Goal: Information Seeking & Learning: Learn about a topic

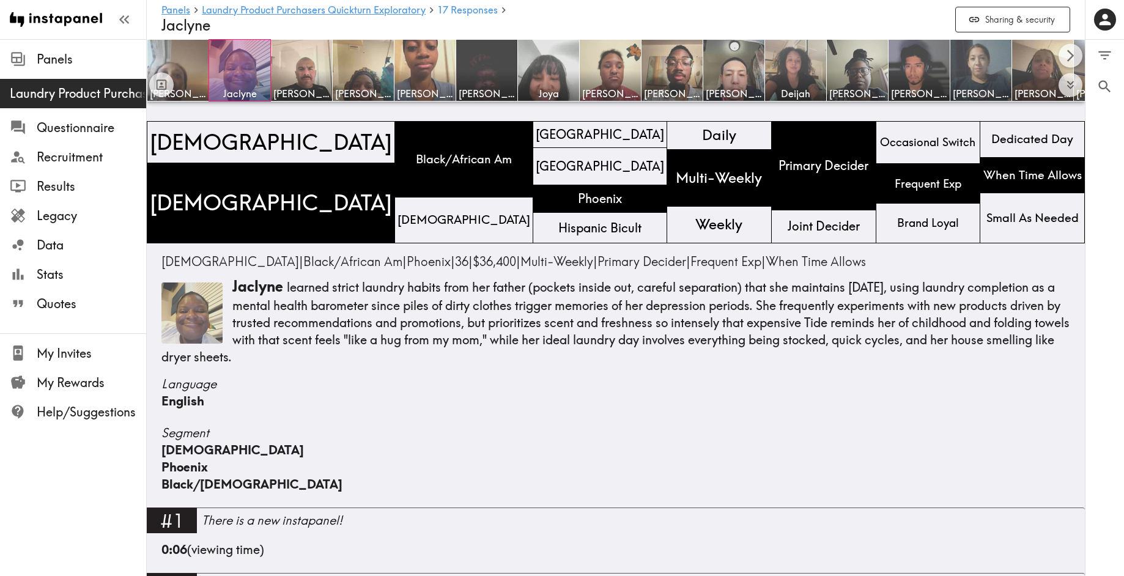
scroll to position [2850, 0]
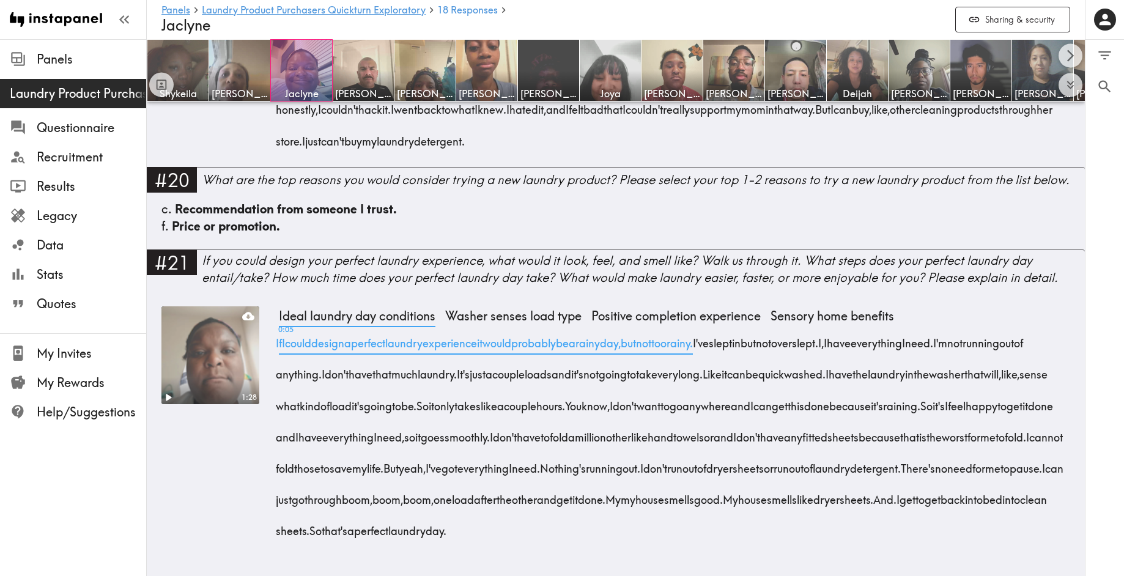
scroll to position [3220, 0]
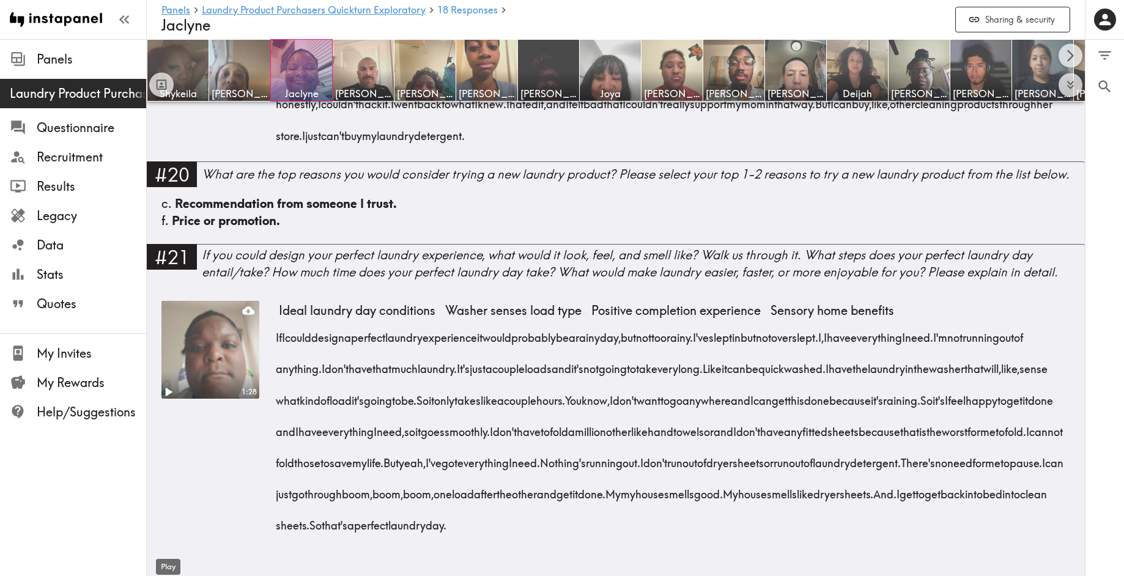
click at [170, 388] on icon "Play" at bounding box center [169, 392] width 7 height 9
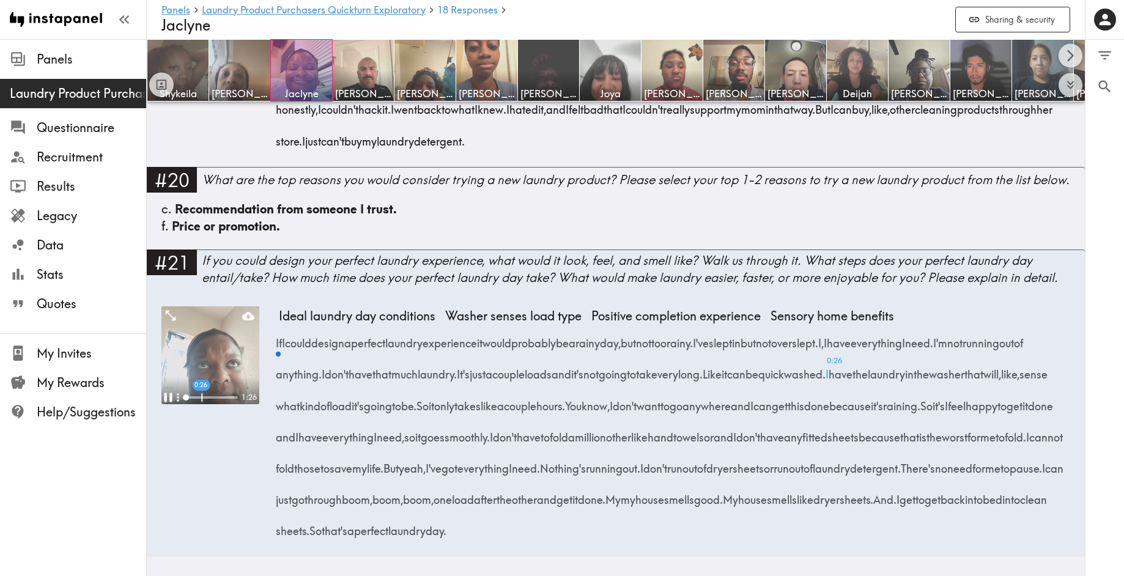
click at [201, 396] on div at bounding box center [211, 397] width 53 height 2
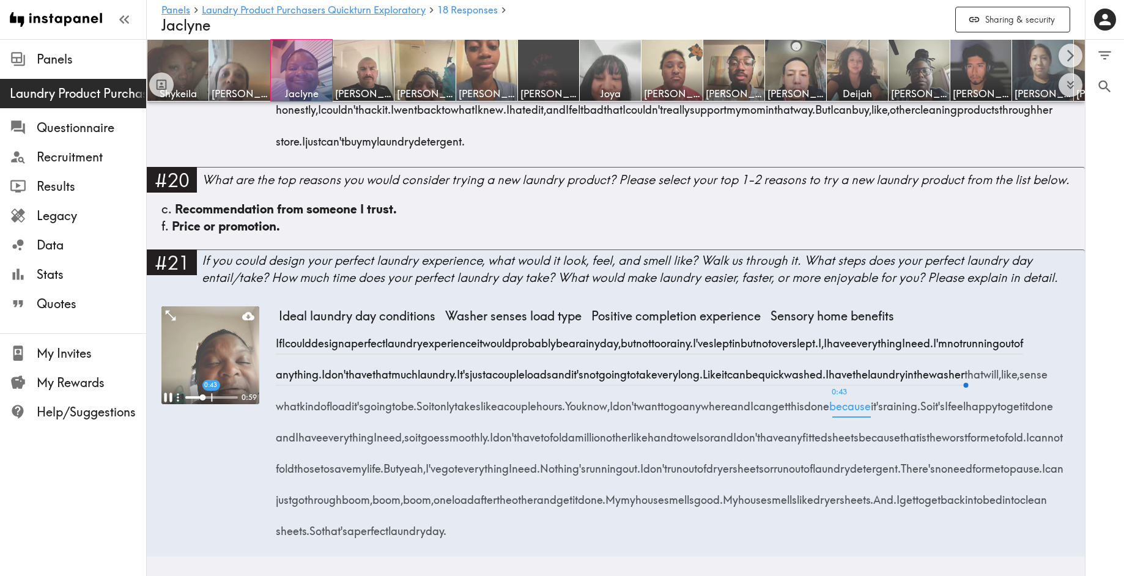
click at [211, 396] on div at bounding box center [211, 397] width 53 height 2
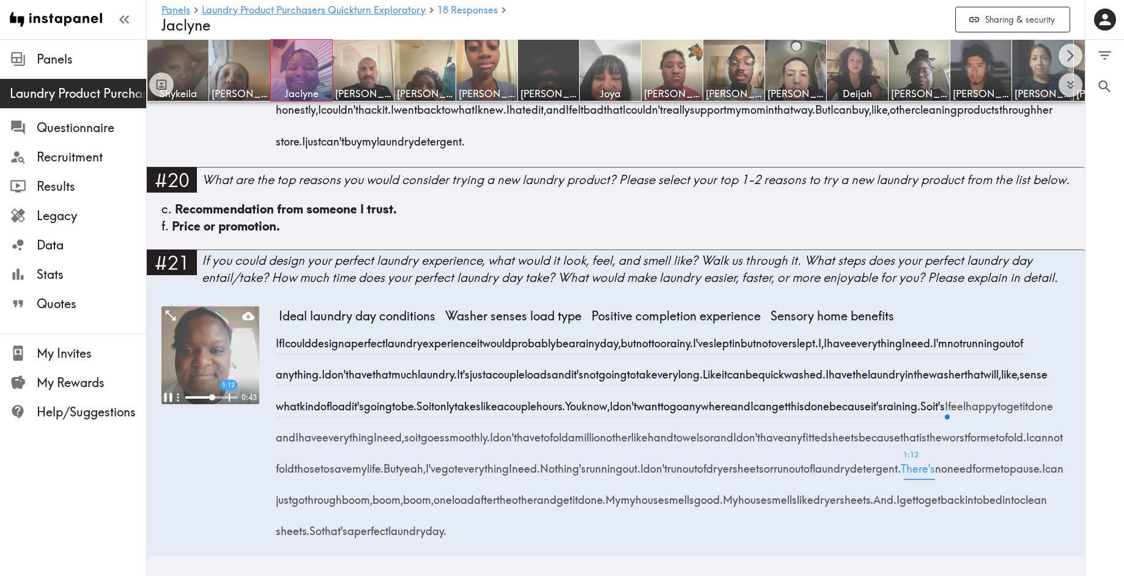
click at [901, 471] on span "1:12 There's" at bounding box center [918, 464] width 34 height 31
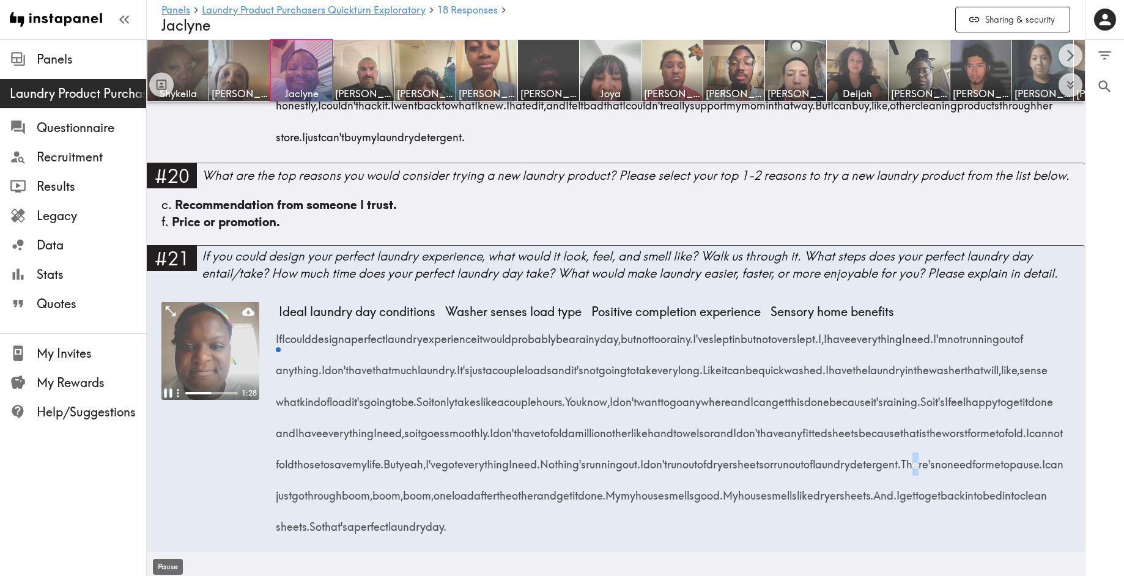
scroll to position [1021, 0]
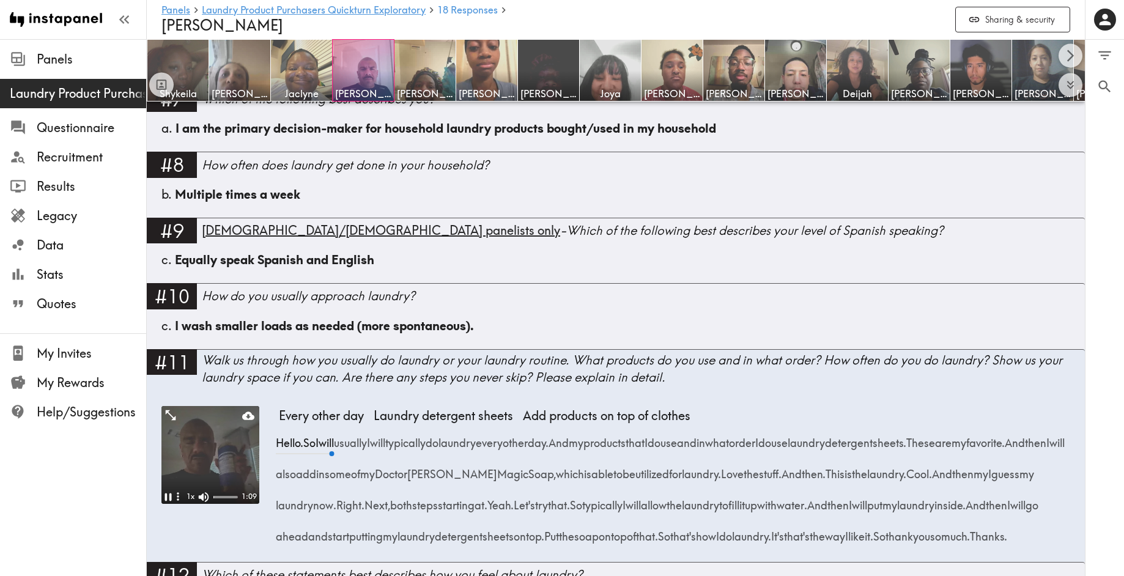
click at [172, 490] on icon "button" at bounding box center [178, 496] width 13 height 13
click at [168, 489] on icon "Pause" at bounding box center [168, 497] width 16 height 16
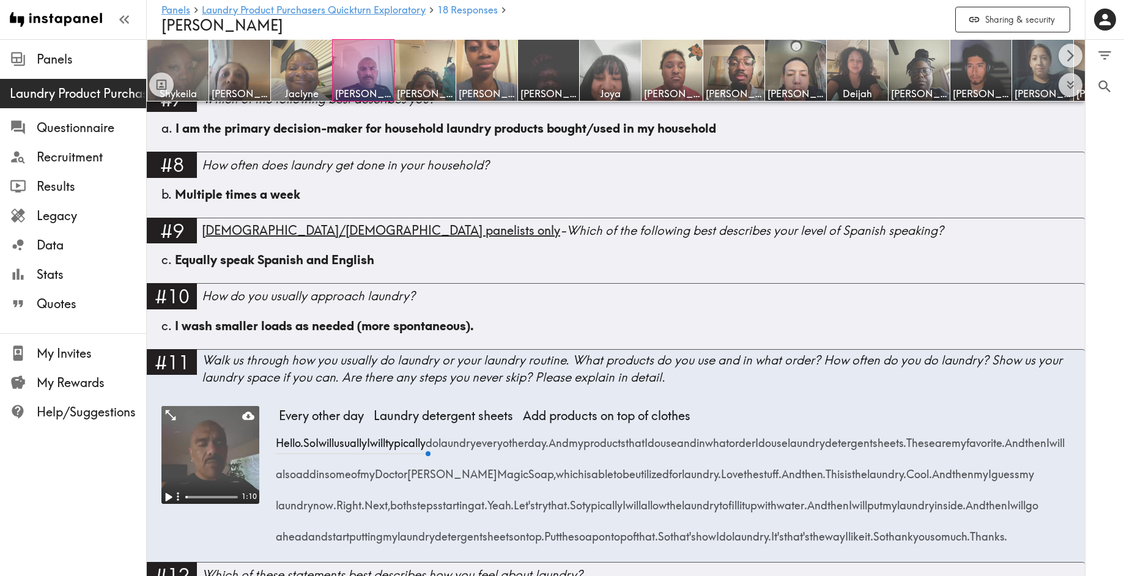
click at [189, 68] on img at bounding box center [178, 71] width 64 height 64
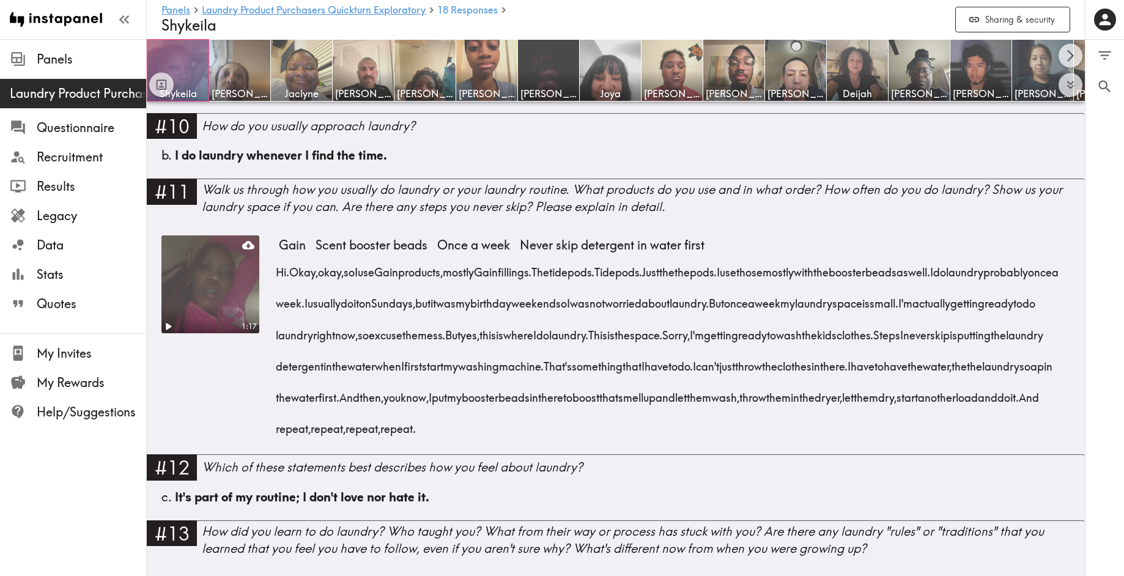
scroll to position [1092, 0]
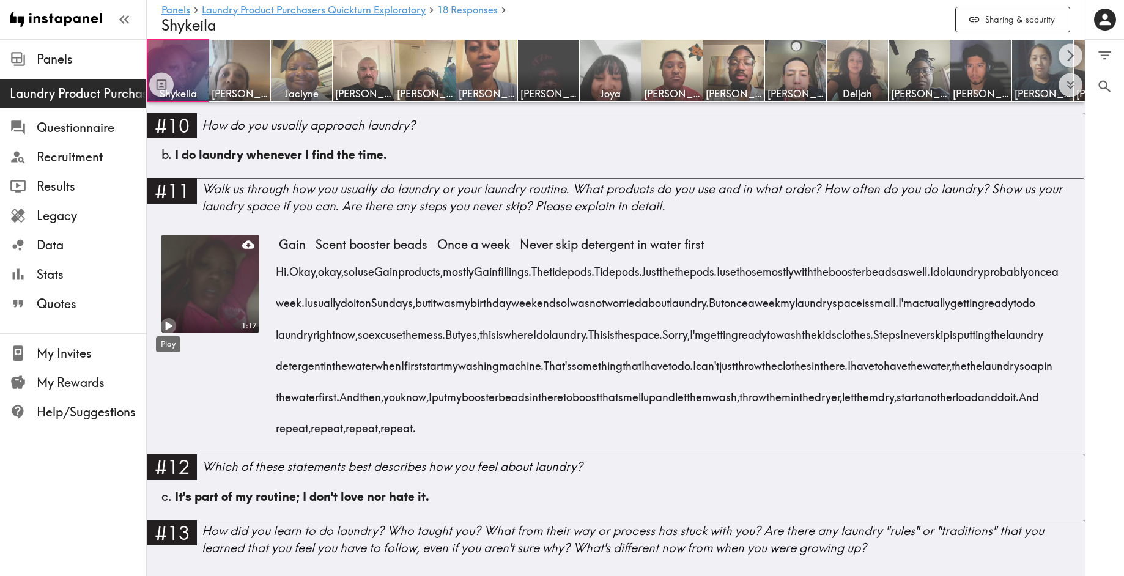
click at [172, 324] on icon "Play" at bounding box center [168, 326] width 16 height 16
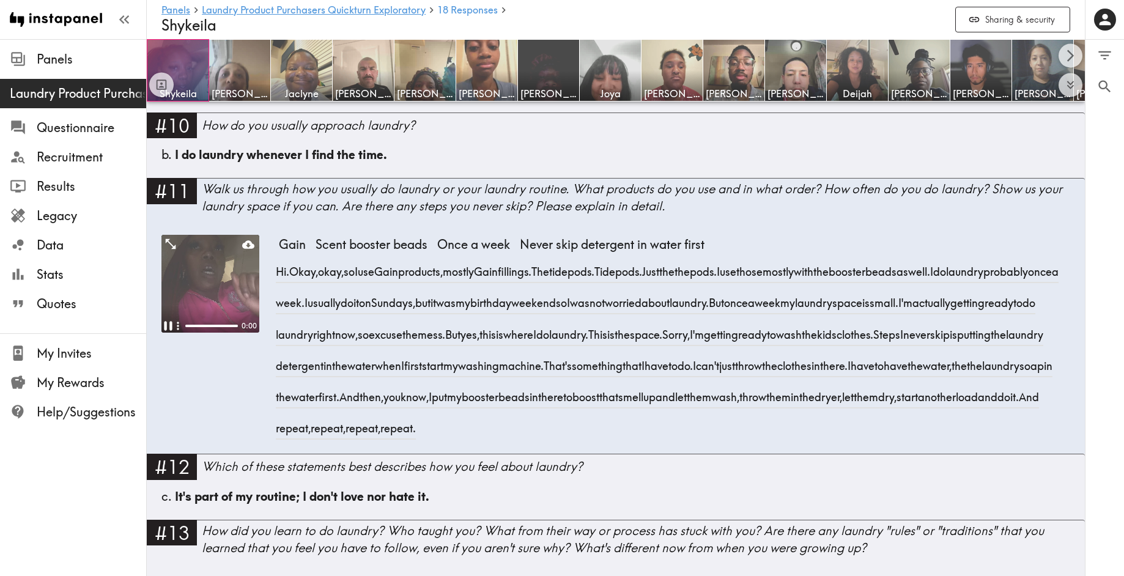
click at [168, 327] on div "Pause" at bounding box center [168, 340] width 32 height 26
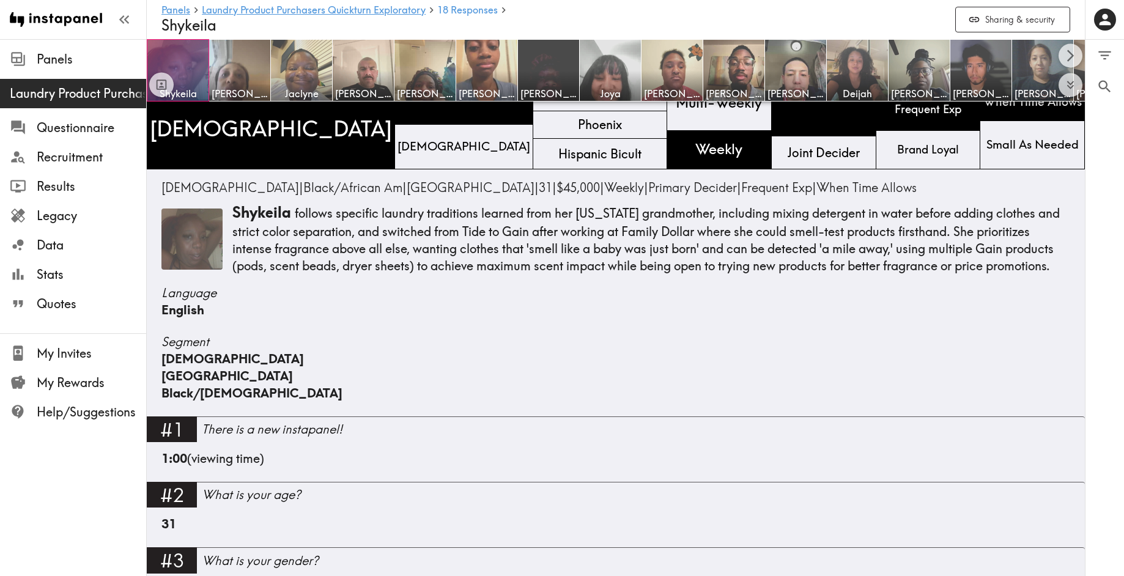
scroll to position [8, 0]
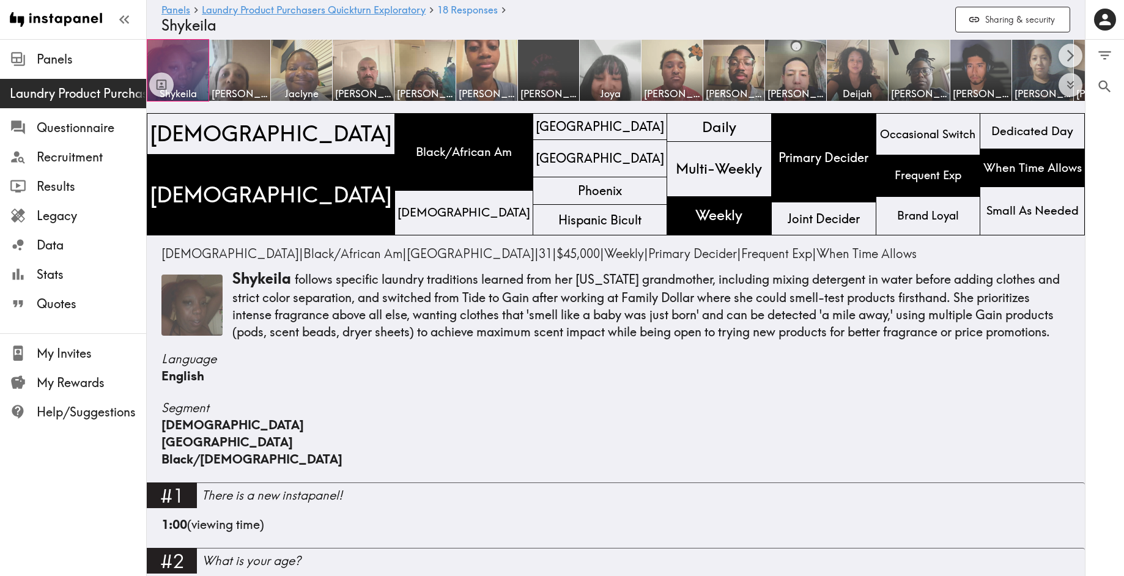
drag, startPoint x: 161, startPoint y: 250, endPoint x: 1074, endPoint y: 336, distance: 917.0
copy div "[DEMOGRAPHIC_DATA] | Black/African Am | [GEOGRAPHIC_DATA] | 31 | $45,000 | Week…"
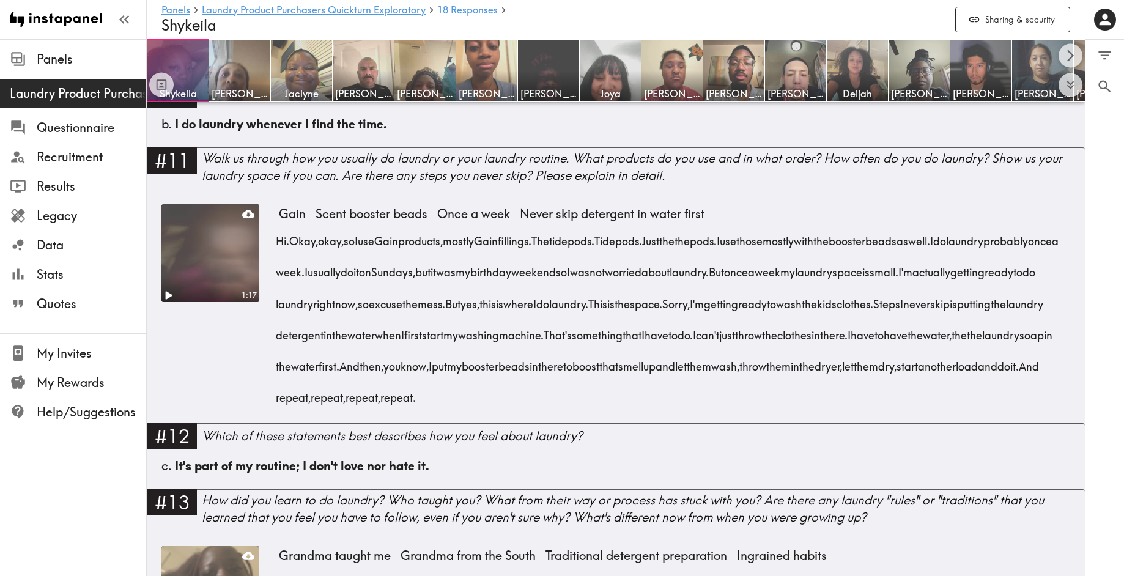
scroll to position [1124, 0]
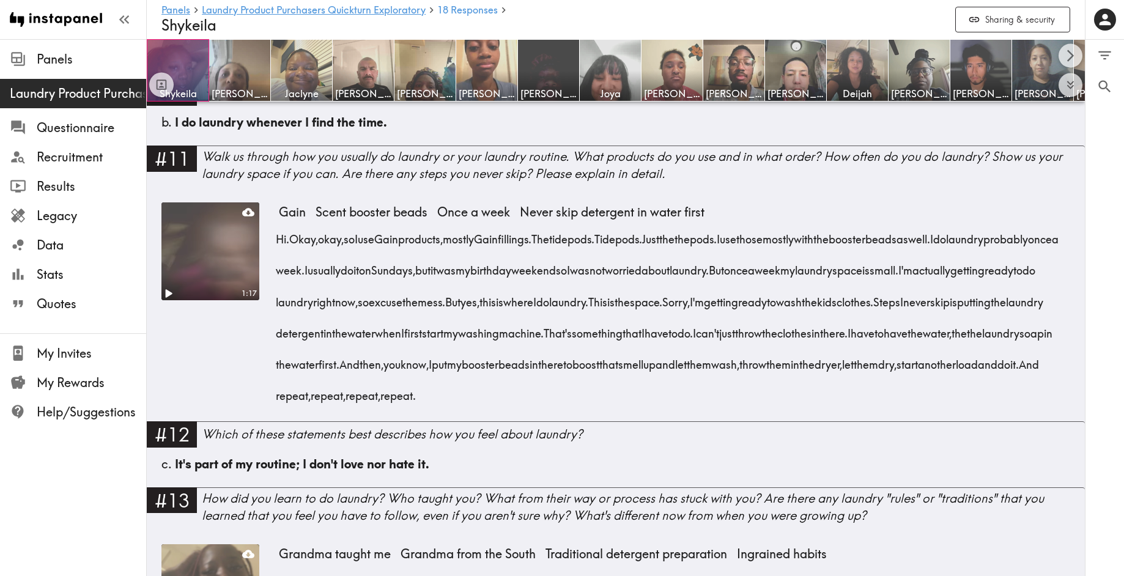
drag, startPoint x: 280, startPoint y: 242, endPoint x: 982, endPoint y: 395, distance: 718.6
click at [983, 395] on div "Hi. Okay, okay, so I use Gain products, mostly Gain fillings. The tide pods. Ti…" at bounding box center [674, 314] width 791 height 188
click at [496, 291] on span "this" at bounding box center [487, 297] width 17 height 31
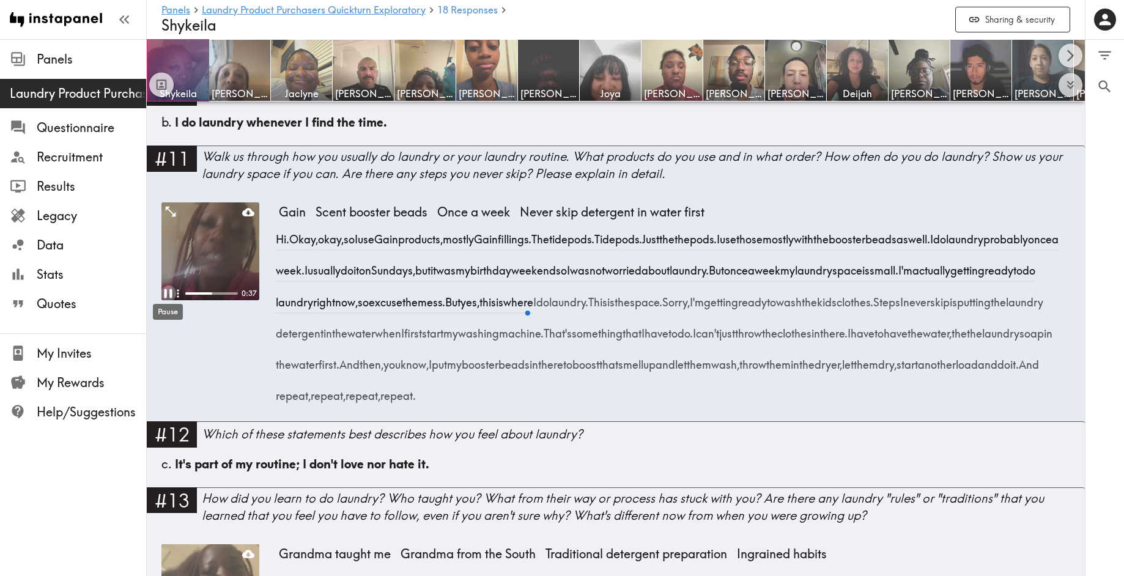
click at [164, 292] on icon "Pause" at bounding box center [168, 293] width 8 height 9
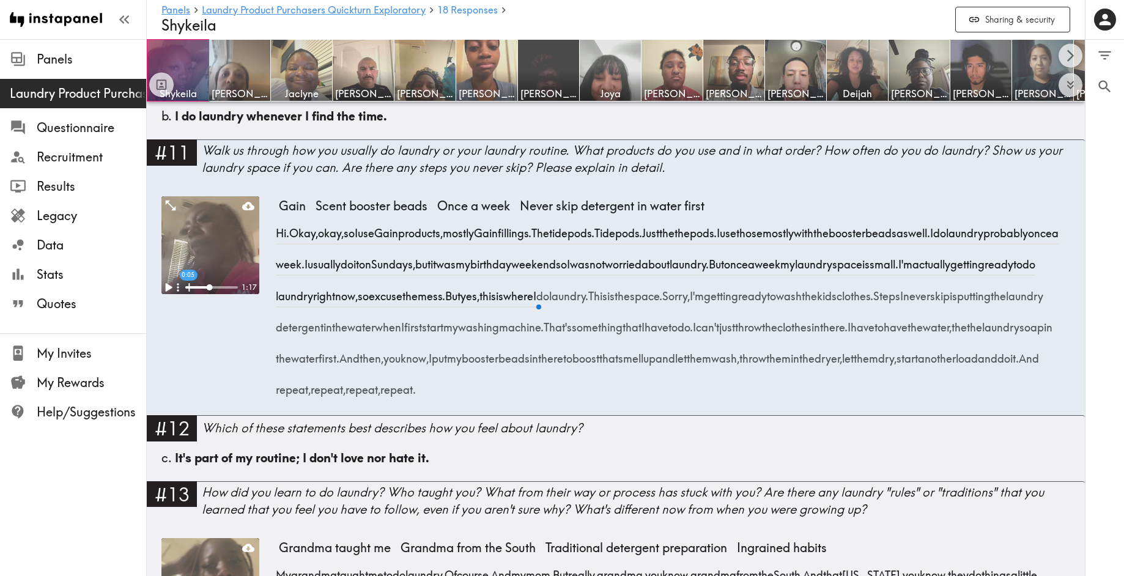
drag, startPoint x: 353, startPoint y: 243, endPoint x: 534, endPoint y: 263, distance: 181.5
click at [534, 263] on div "Hi. Okay, okay, so I use Gain products, mostly Gain fillings. The tide pods. Ti…" at bounding box center [674, 307] width 791 height 188
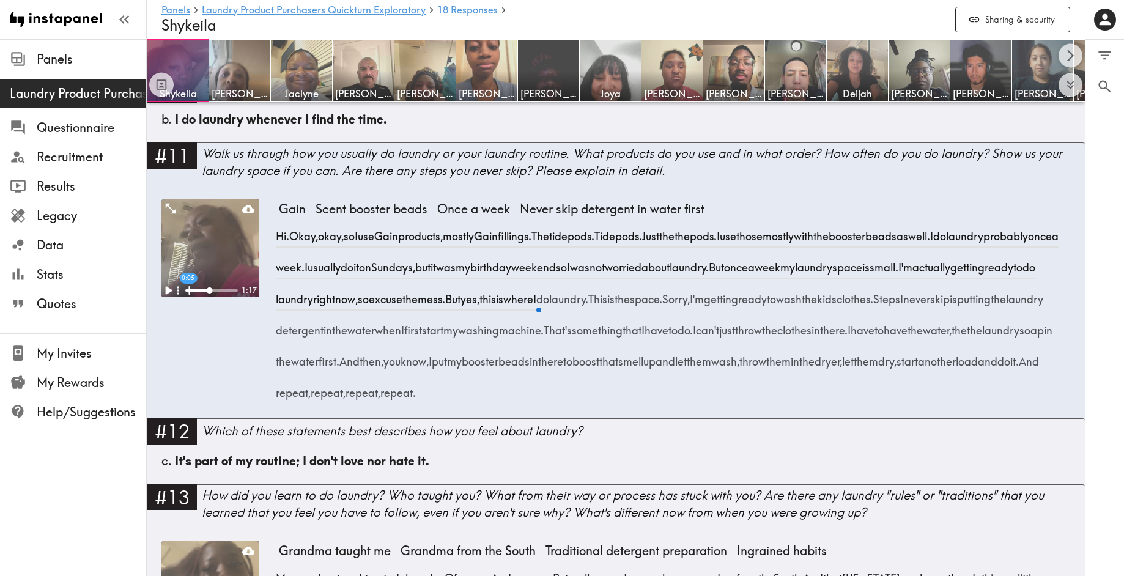
scroll to position [1132, 0]
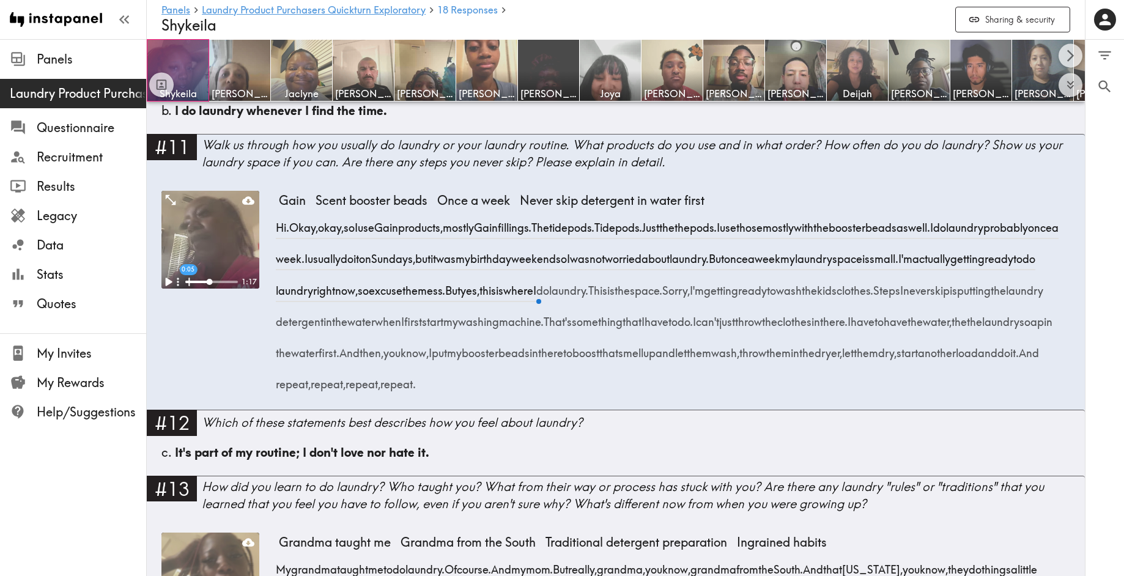
drag, startPoint x: 355, startPoint y: 238, endPoint x: 561, endPoint y: 264, distance: 207.7
click at [561, 264] on div "Hi. Okay, okay, so I use Gain products, mostly Gain fillings. The tide pods. Ti…" at bounding box center [674, 302] width 791 height 188
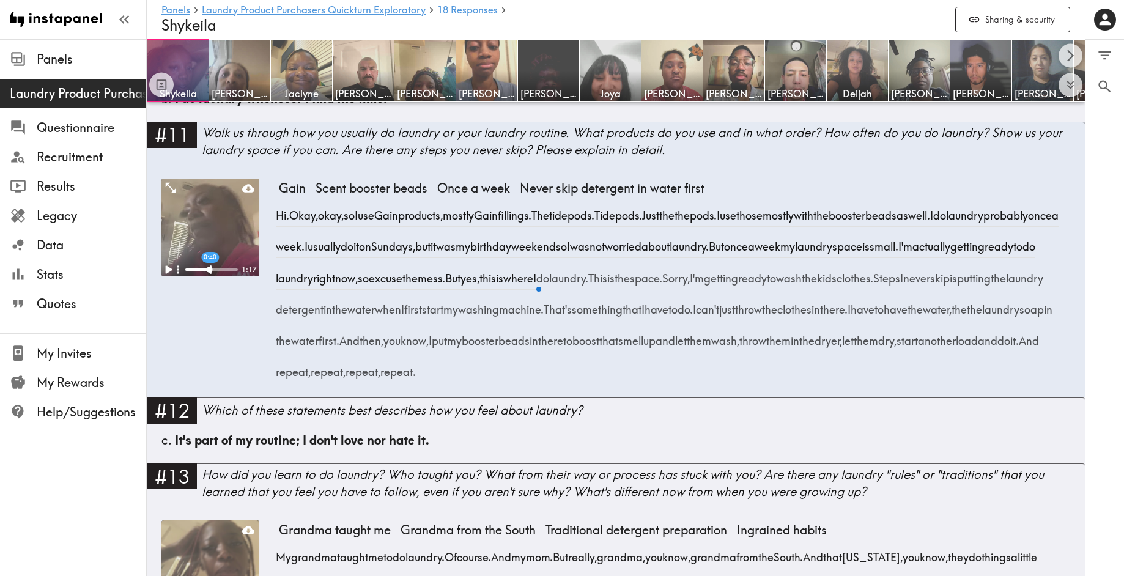
scroll to position [1146, 0]
click at [662, 264] on span "space." at bounding box center [646, 274] width 32 height 31
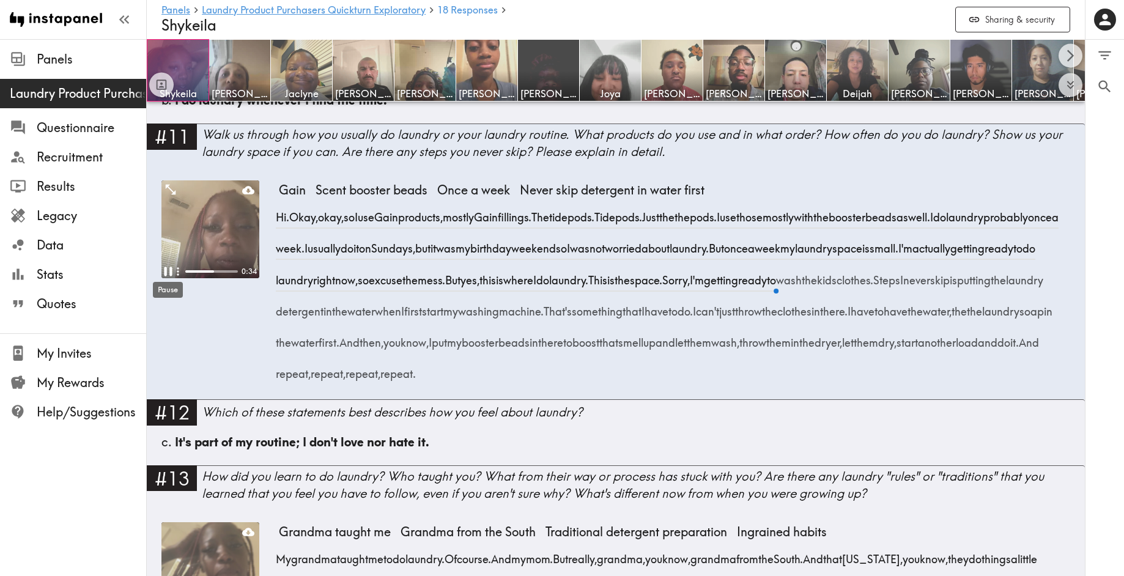
click at [169, 272] on icon "Pause" at bounding box center [168, 272] width 16 height 16
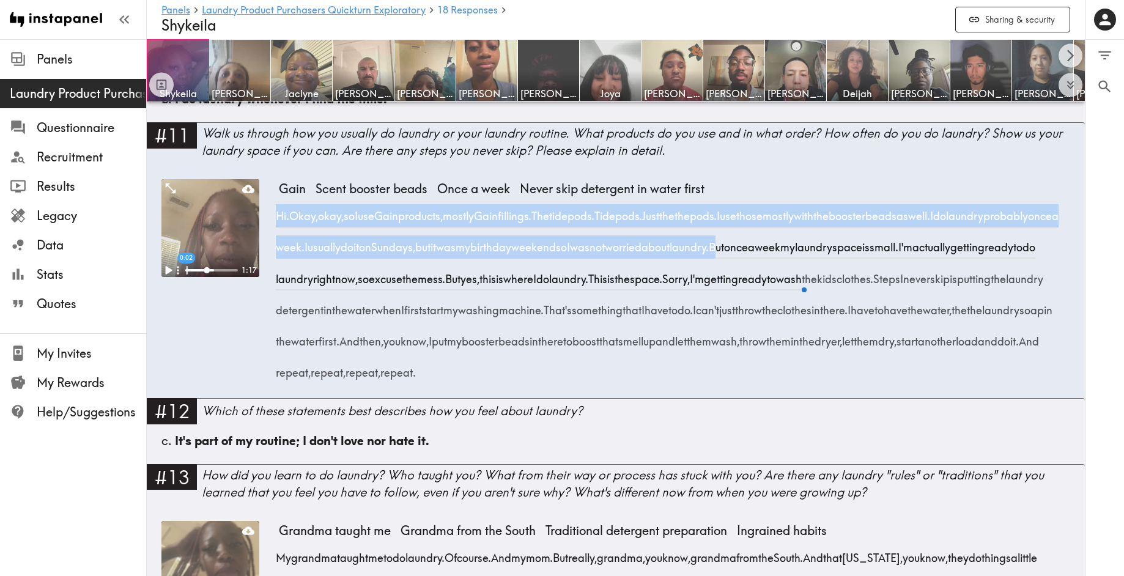
scroll to position [1150, 0]
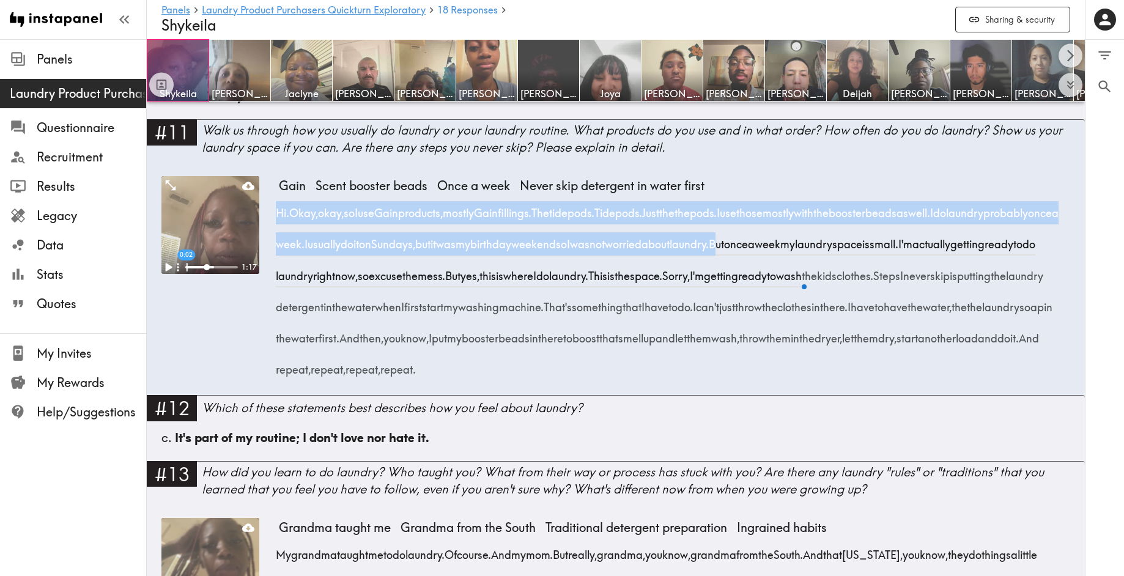
drag, startPoint x: 283, startPoint y: 218, endPoint x: 894, endPoint y: 243, distance: 611.4
click at [894, 243] on div "Hi. Okay, okay, so I use Gain products, mostly Gain fillings. The tide pods. Ti…" at bounding box center [674, 287] width 791 height 188
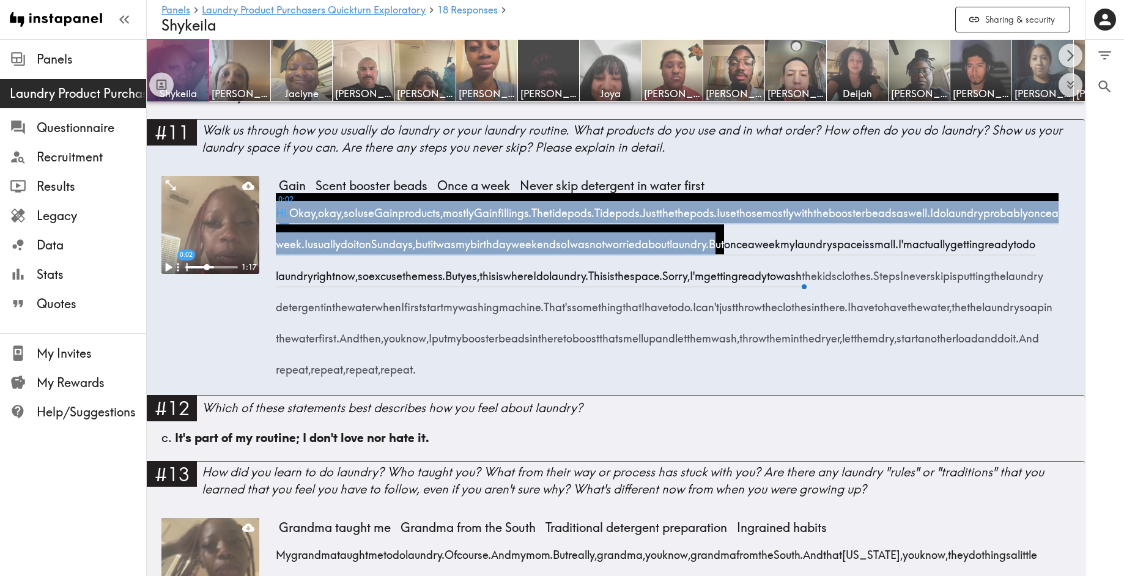
copy div "Hi. Okay, okay, so I use Gain products, mostly Gain fillings. The tide pods. Ti…"
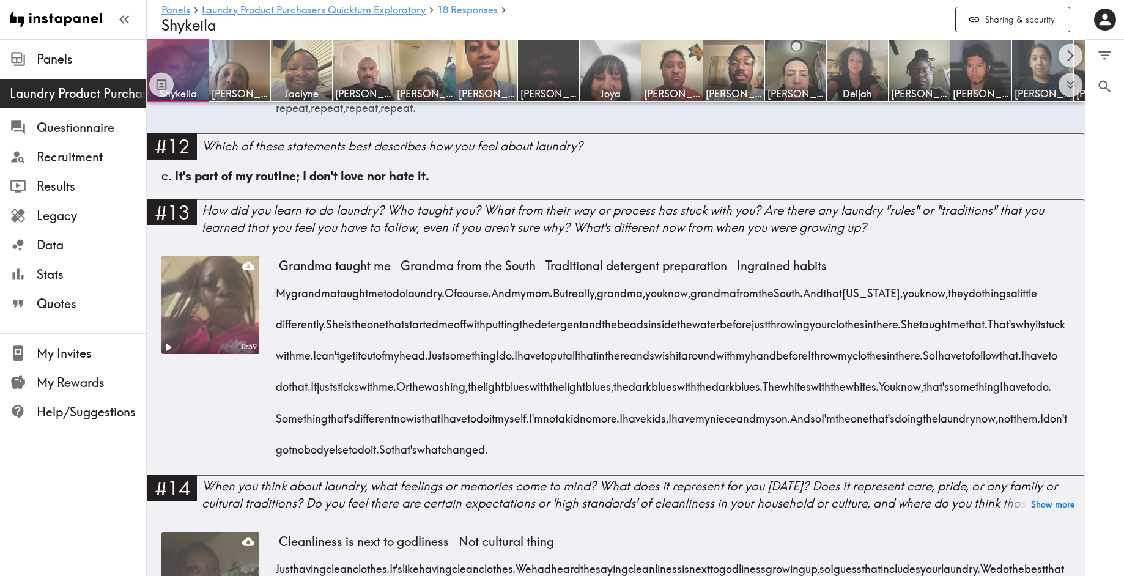
scroll to position [1413, 0]
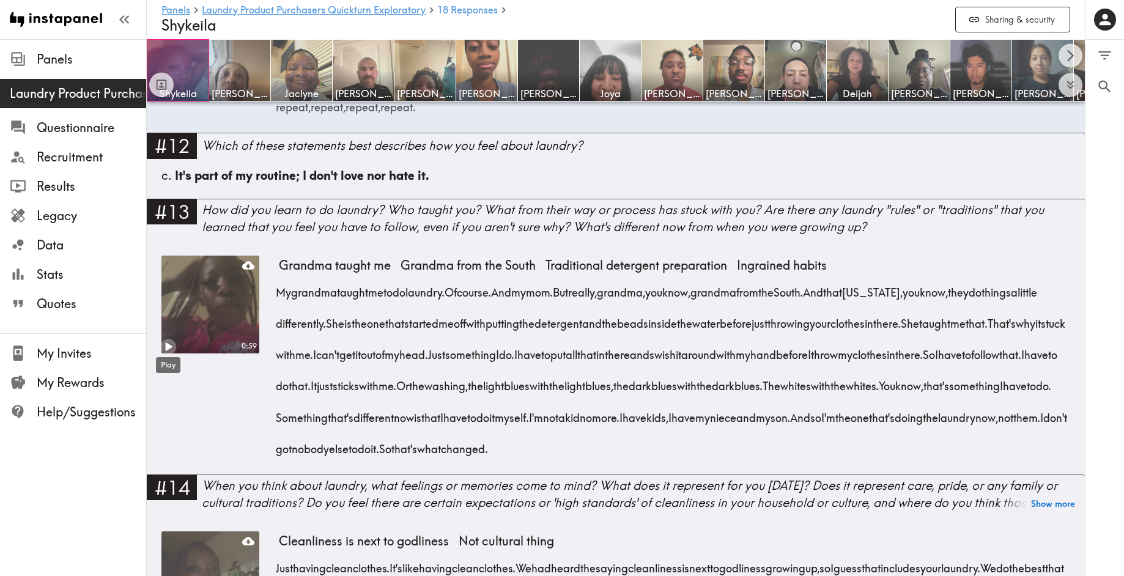
click at [172, 346] on icon "Play" at bounding box center [168, 346] width 16 height 16
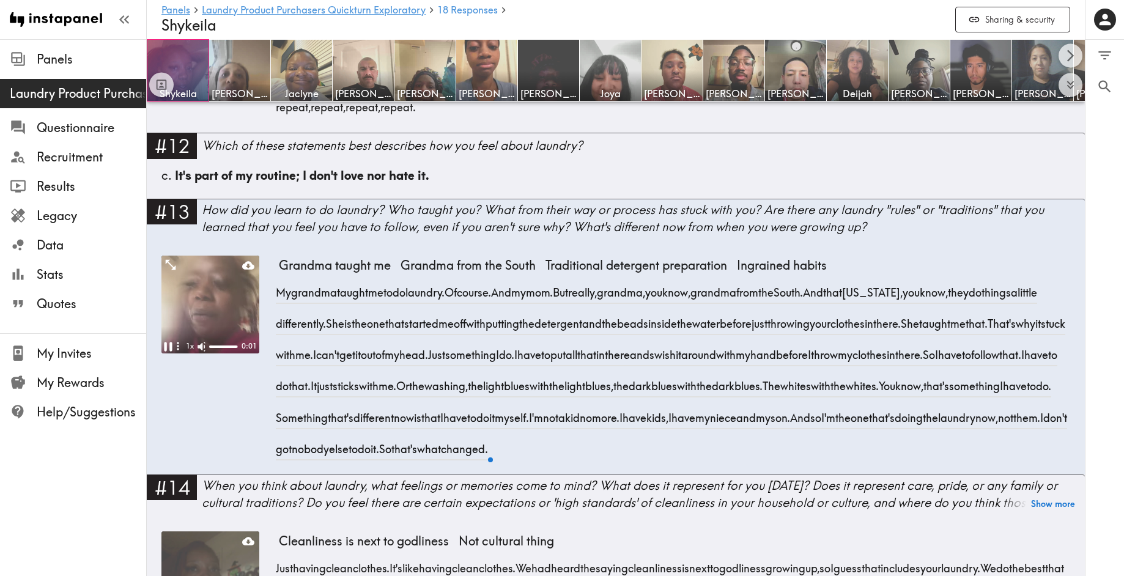
click at [172, 347] on icon "button" at bounding box center [178, 346] width 13 height 13
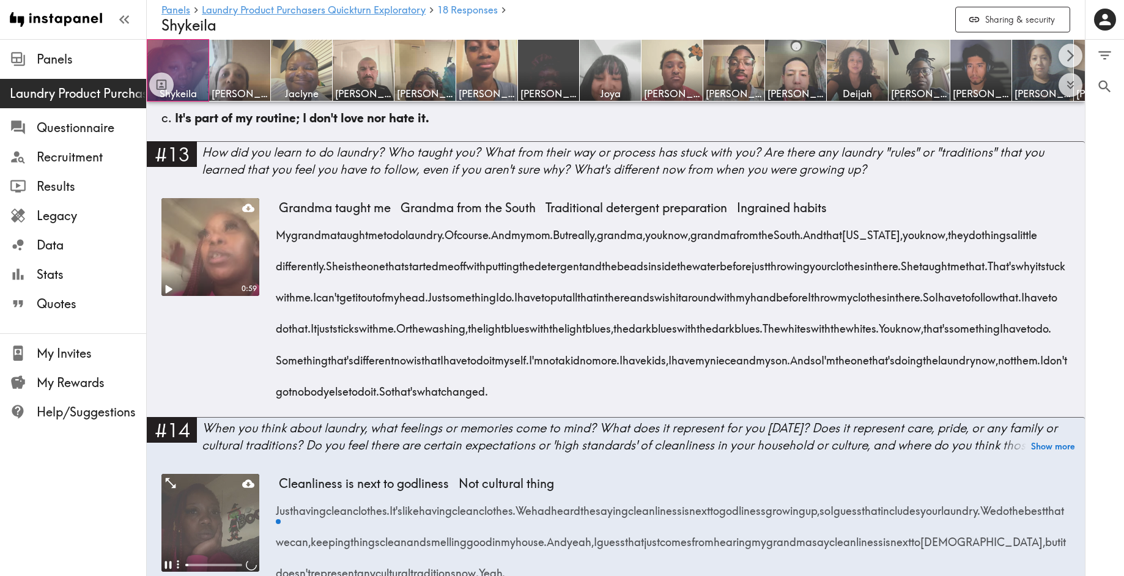
scroll to position [1493, 0]
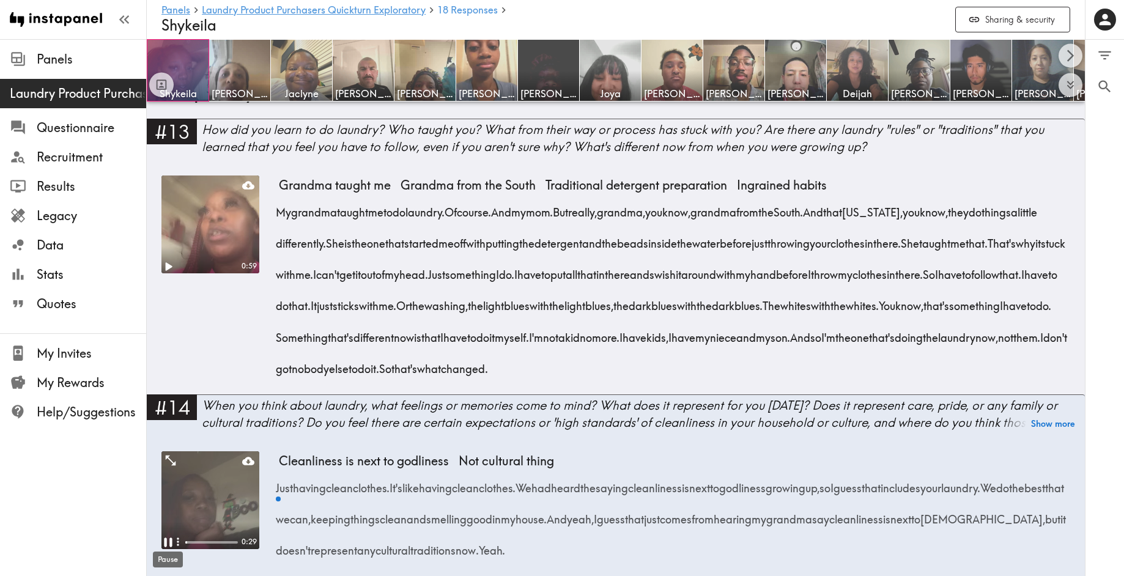
click at [170, 542] on icon "Pause" at bounding box center [168, 542] width 8 height 9
click at [276, 186] on span "Grandma taught me" at bounding box center [335, 186] width 122 height 20
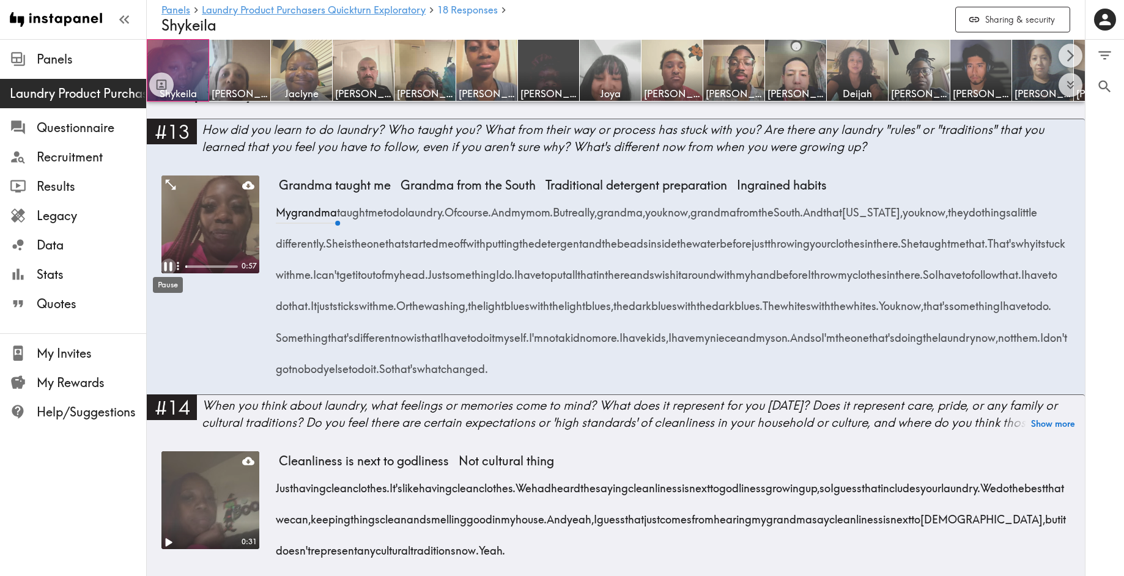
click at [167, 267] on icon "Pause" at bounding box center [168, 266] width 16 height 16
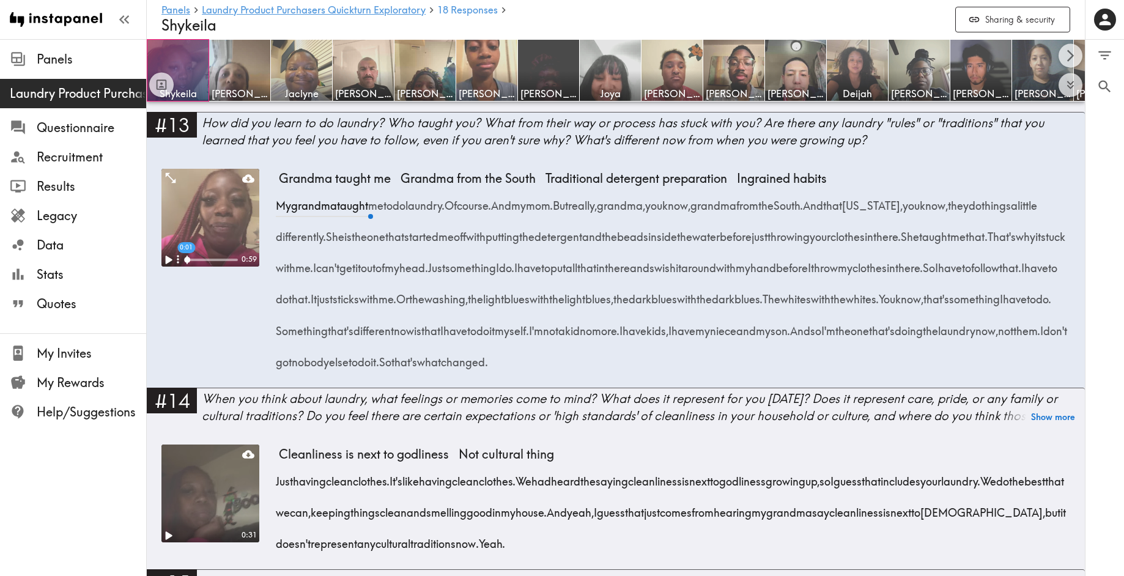
scroll to position [1502, 0]
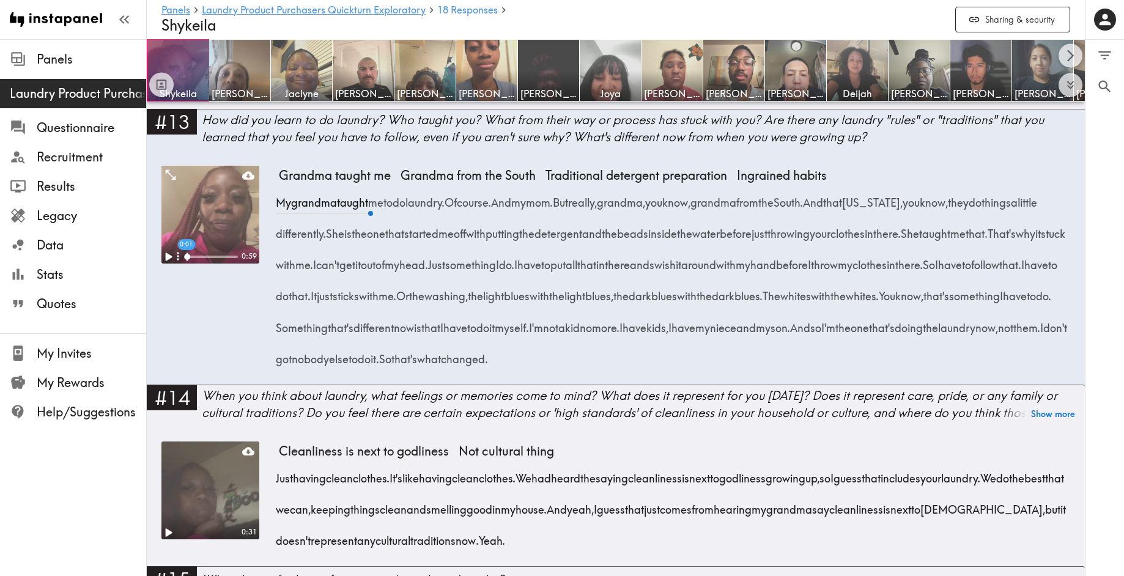
drag, startPoint x: 275, startPoint y: 209, endPoint x: 712, endPoint y: 298, distance: 445.8
click at [712, 298] on div "My grandma taught me to do laundry. Of course. And my mom. But really, grandma,…" at bounding box center [674, 277] width 791 height 188
copy div "My grandma taught me to do laundry. Of course. And my mom. But really, grandma,…"
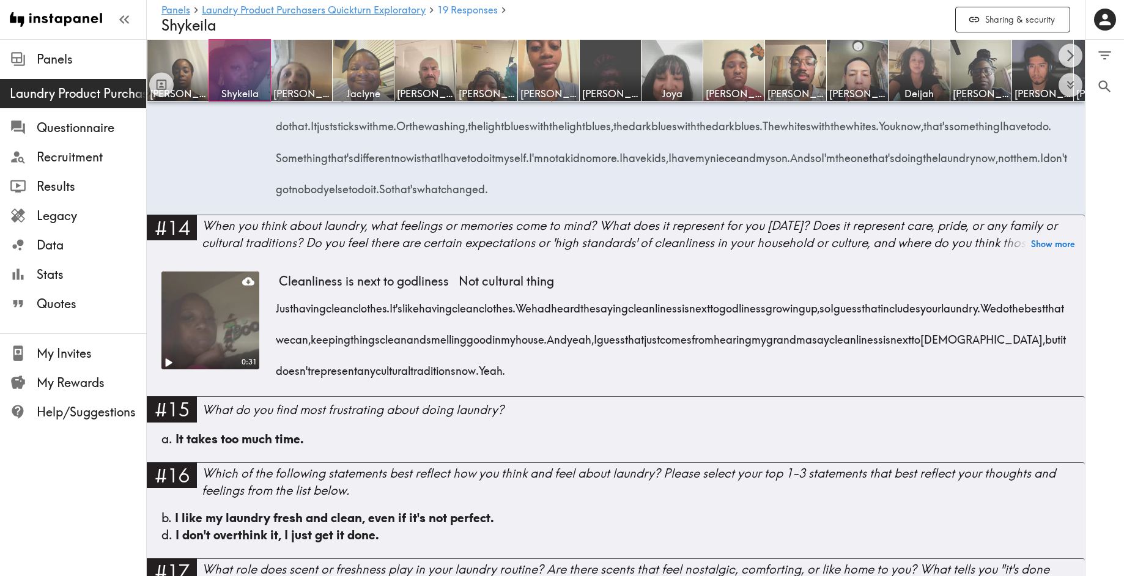
scroll to position [1673, 0]
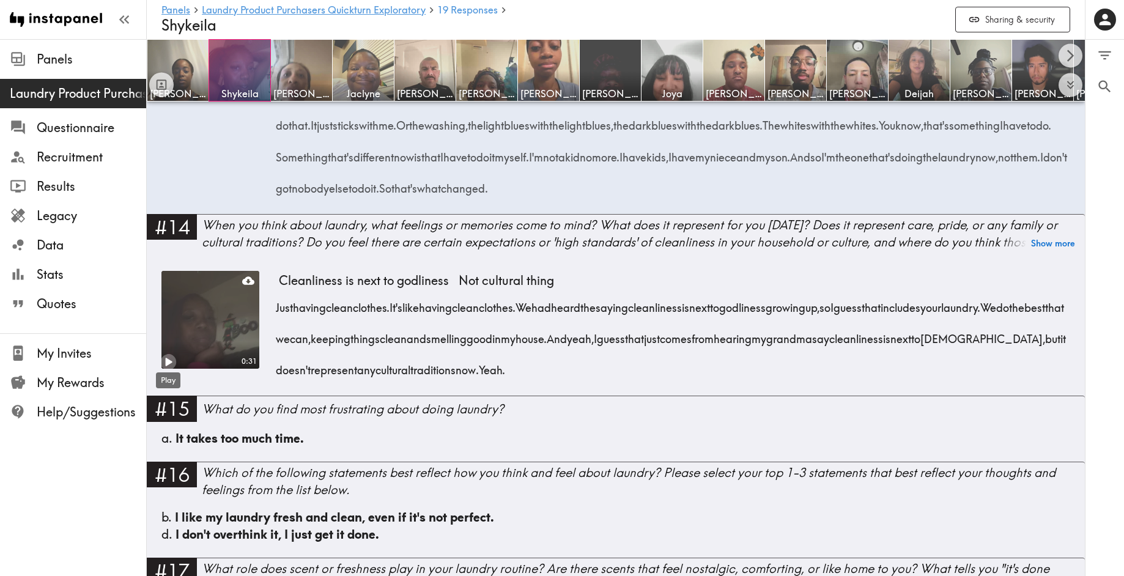
click at [168, 361] on icon "Play" at bounding box center [169, 362] width 7 height 9
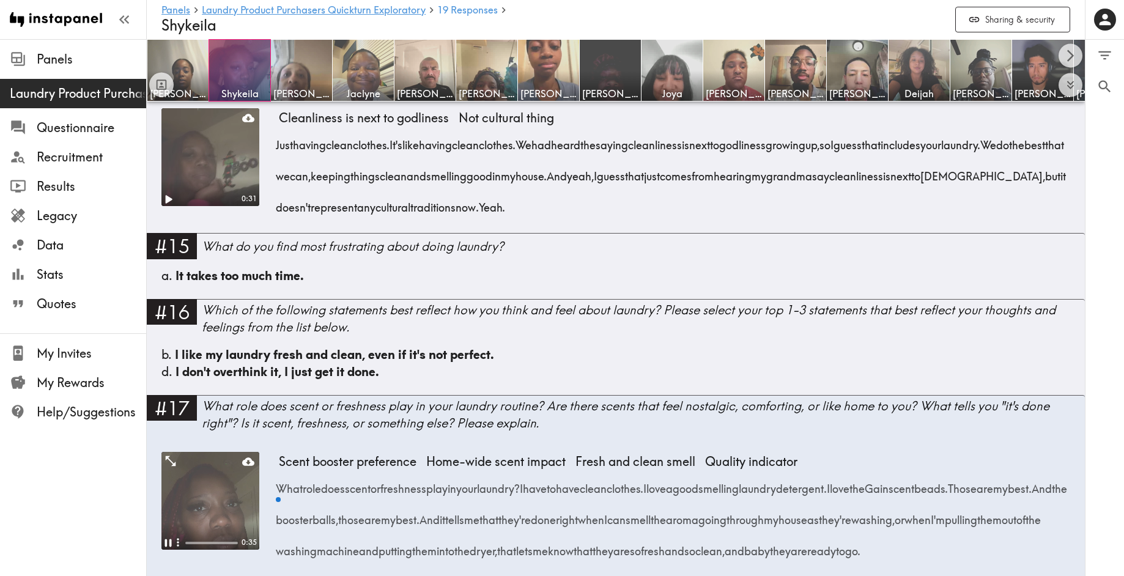
scroll to position [1868, 0]
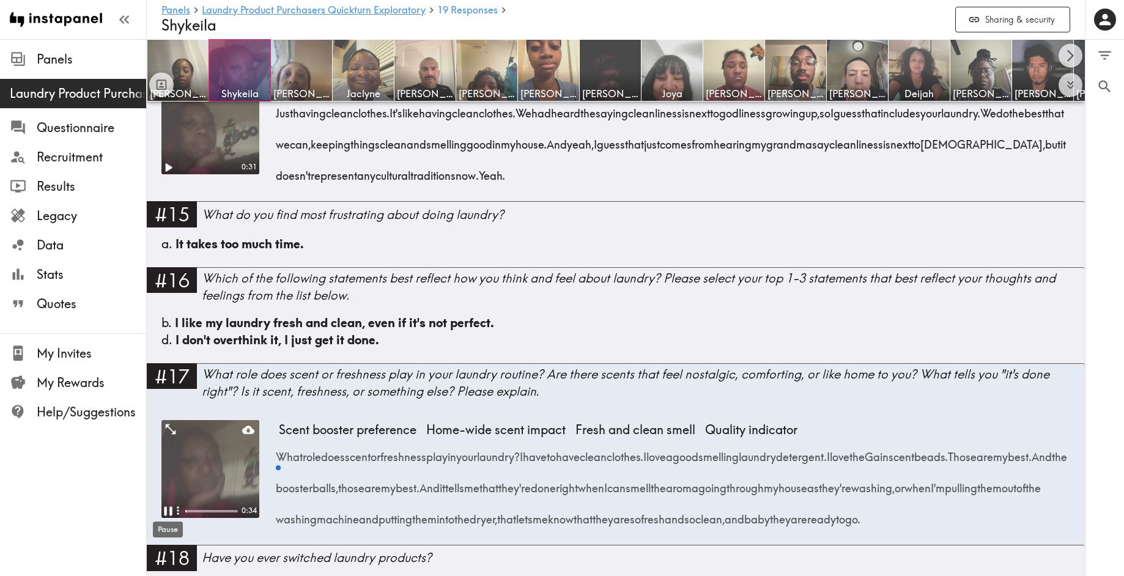
click at [167, 508] on icon "Pause" at bounding box center [168, 511] width 16 height 16
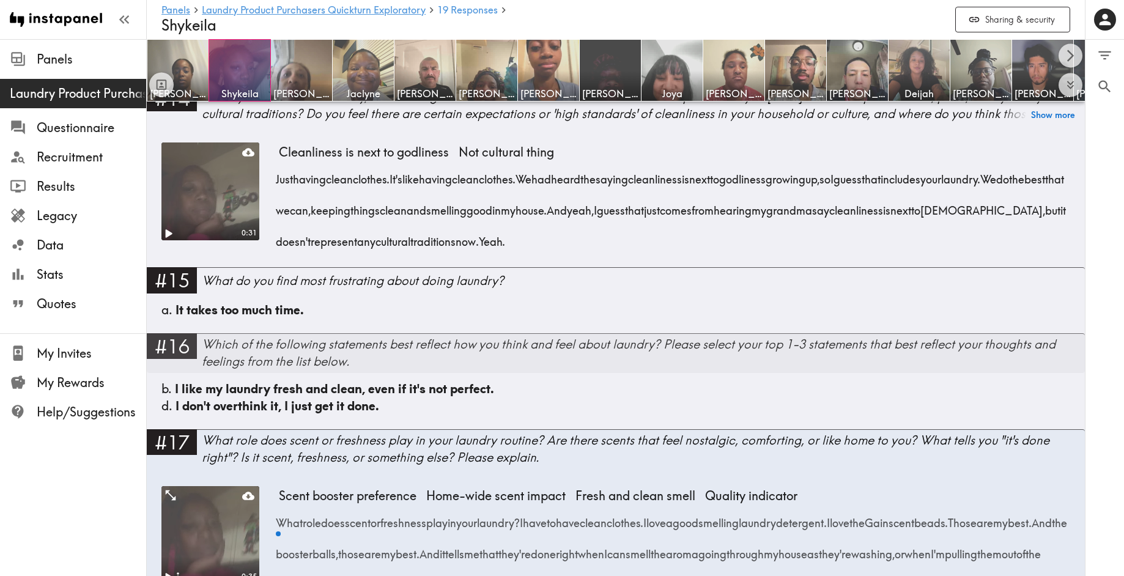
scroll to position [1724, 0]
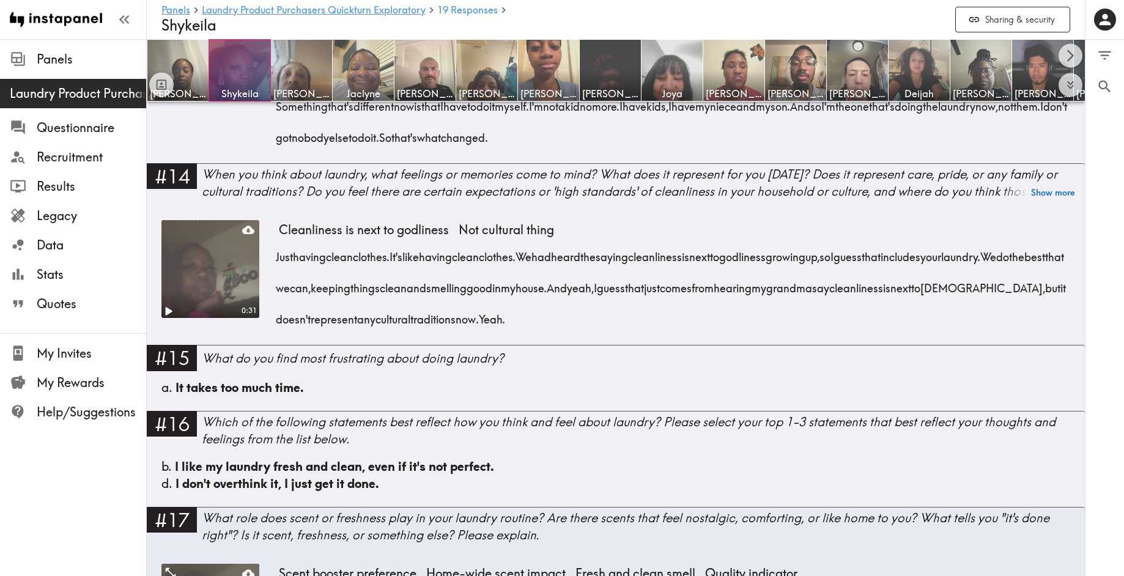
drag, startPoint x: 279, startPoint y: 292, endPoint x: 612, endPoint y: 325, distance: 335.0
click at [612, 325] on div "Just having clean clothes. It's like having clean clothes. We had heard the say…" at bounding box center [674, 284] width 791 height 94
copy div "We do the best that we can, keeping things clean and smelling good in my house.…"
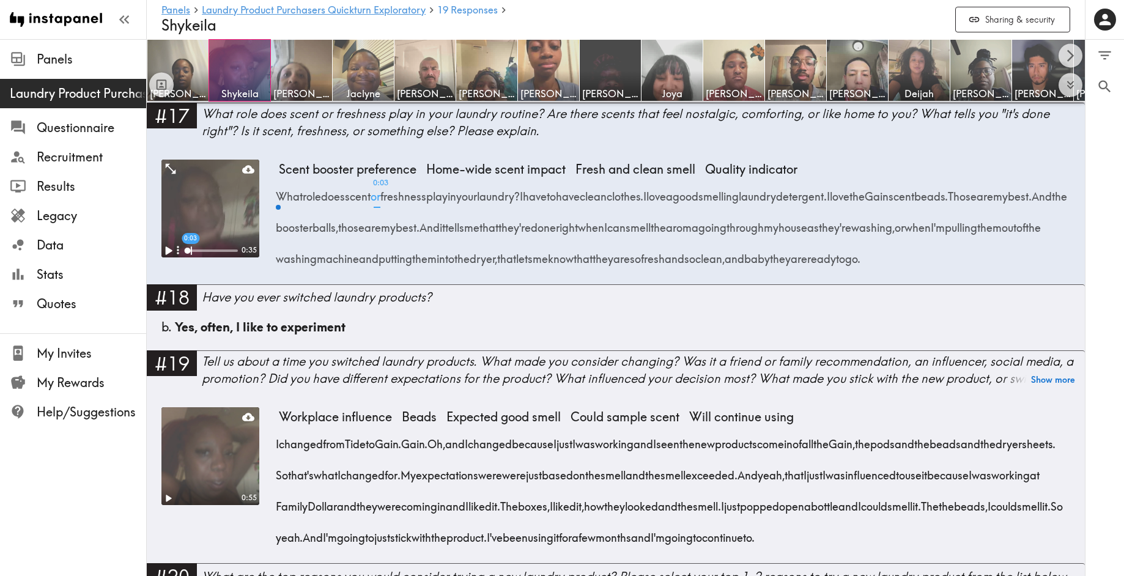
scroll to position [2129, 0]
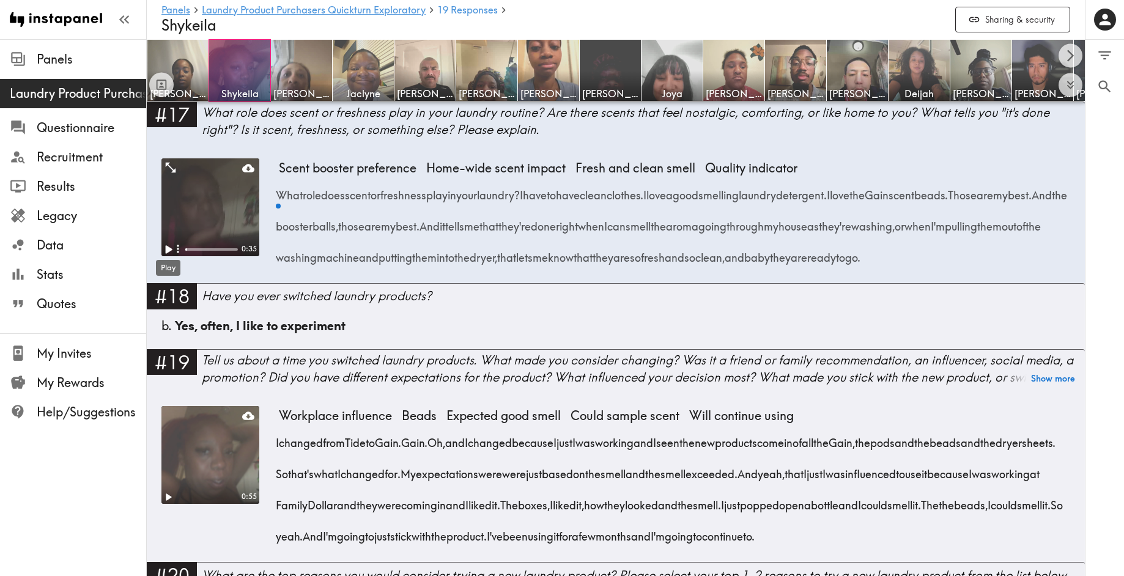
drag, startPoint x: 612, startPoint y: 325, endPoint x: 168, endPoint y: 253, distance: 449.8
click at [169, 251] on div "Play" at bounding box center [168, 264] width 27 height 26
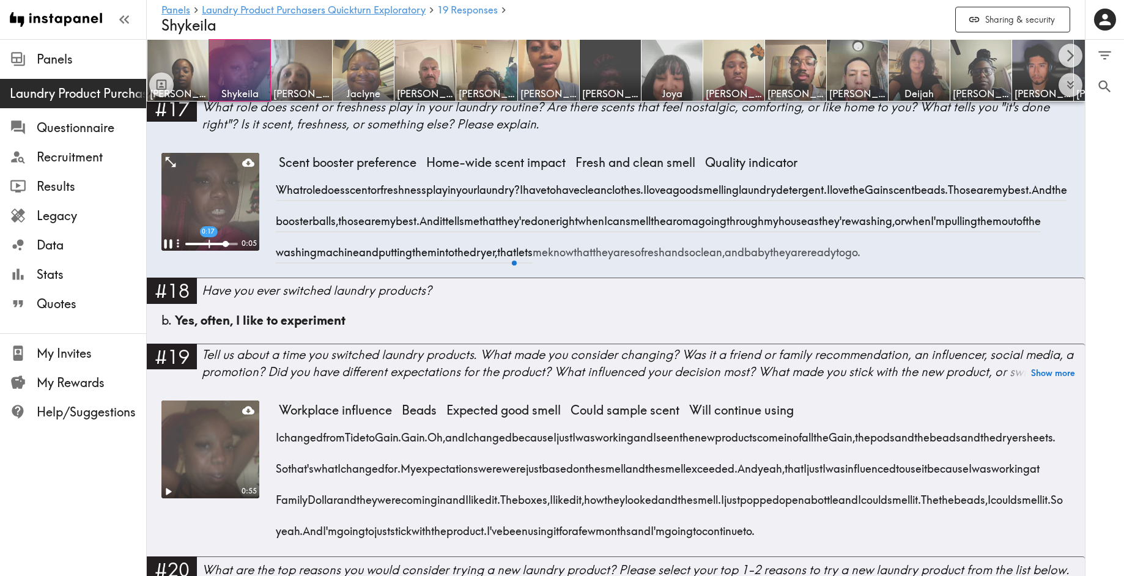
scroll to position [2137, 0]
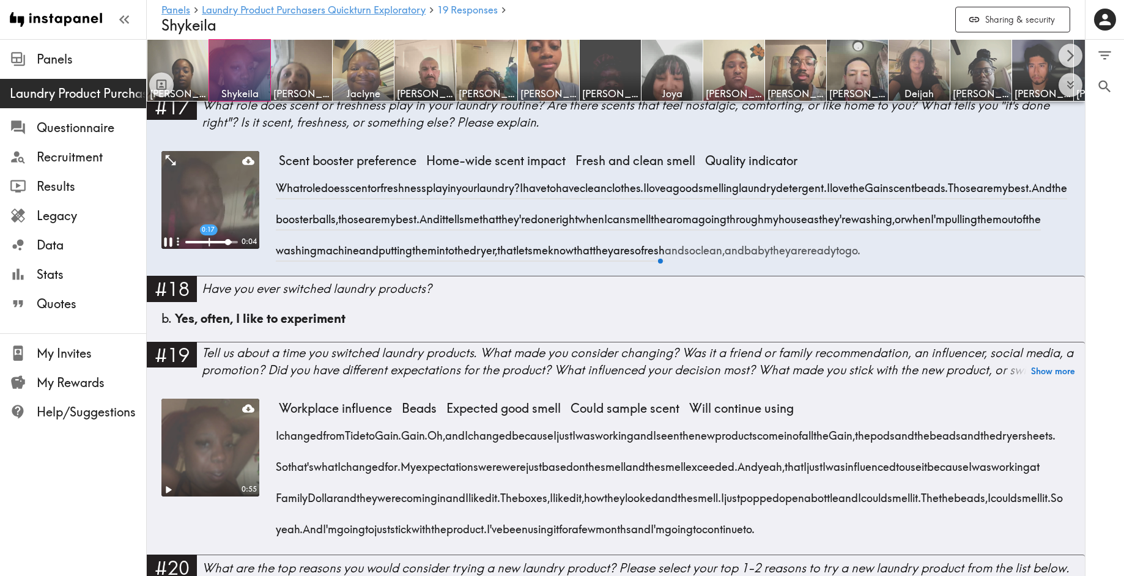
drag, startPoint x: 545, startPoint y: 230, endPoint x: 559, endPoint y: 272, distance: 43.7
click at [559, 262] on div "What role does scent or freshness play in your laundry? I have to have clean cl…" at bounding box center [674, 215] width 791 height 94
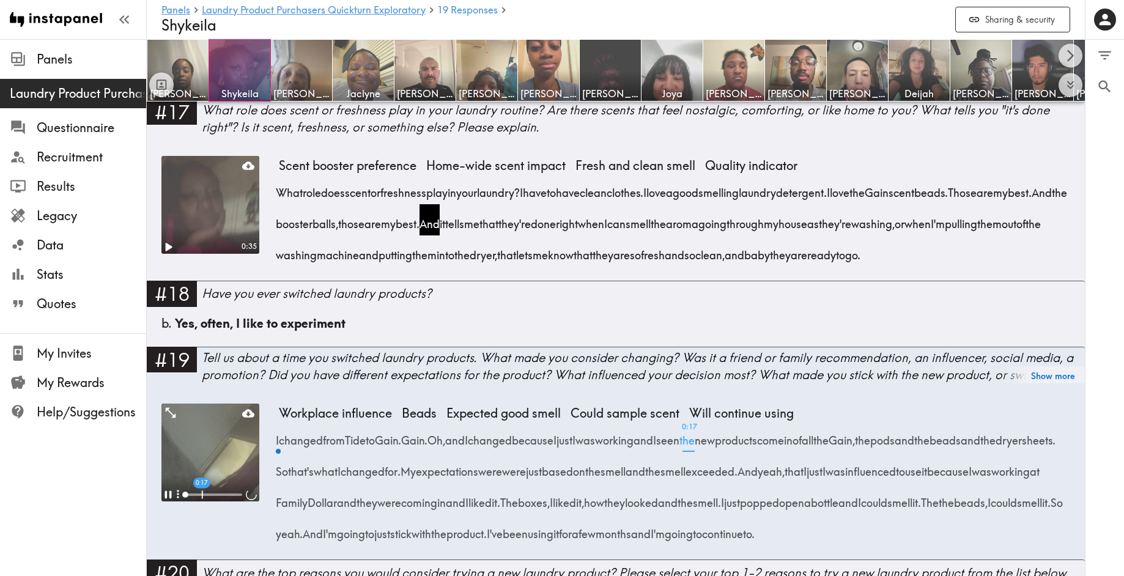
scroll to position [2178, 0]
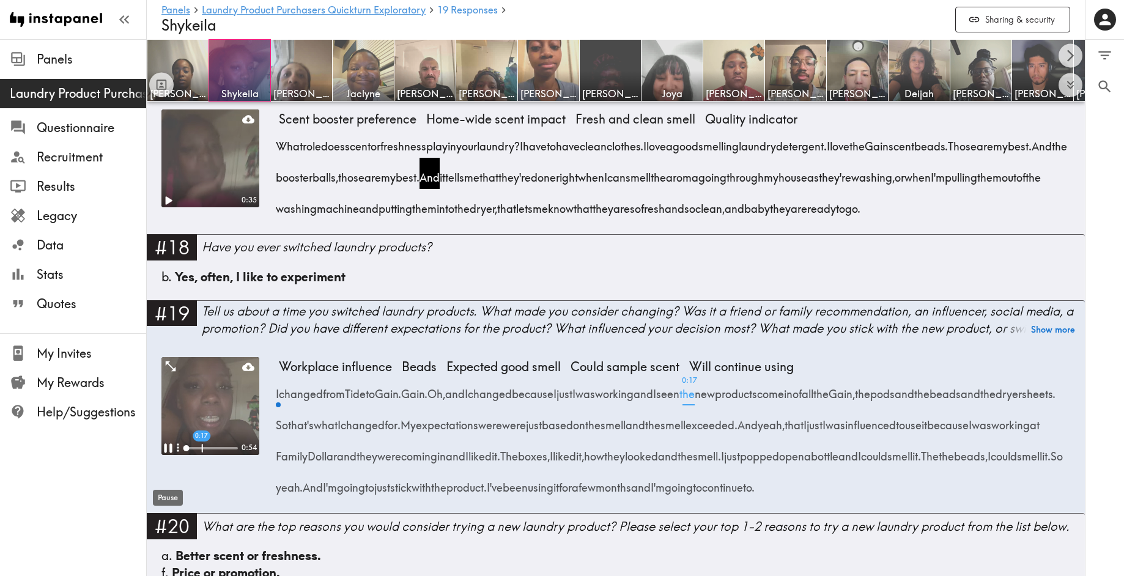
click at [166, 482] on div "Pause" at bounding box center [168, 494] width 32 height 26
drag, startPoint x: 511, startPoint y: 187, endPoint x: 522, endPoint y: 185, distance: 11.2
click at [515, 185] on span "And the booster balls, those are my best." at bounding box center [674, 161] width 791 height 46
drag, startPoint x: 492, startPoint y: 236, endPoint x: 544, endPoint y: 174, distance: 81.2
click at [544, 174] on div "What role does scent or freshness play in your laundry? I have to have clean cl…" at bounding box center [674, 174] width 791 height 94
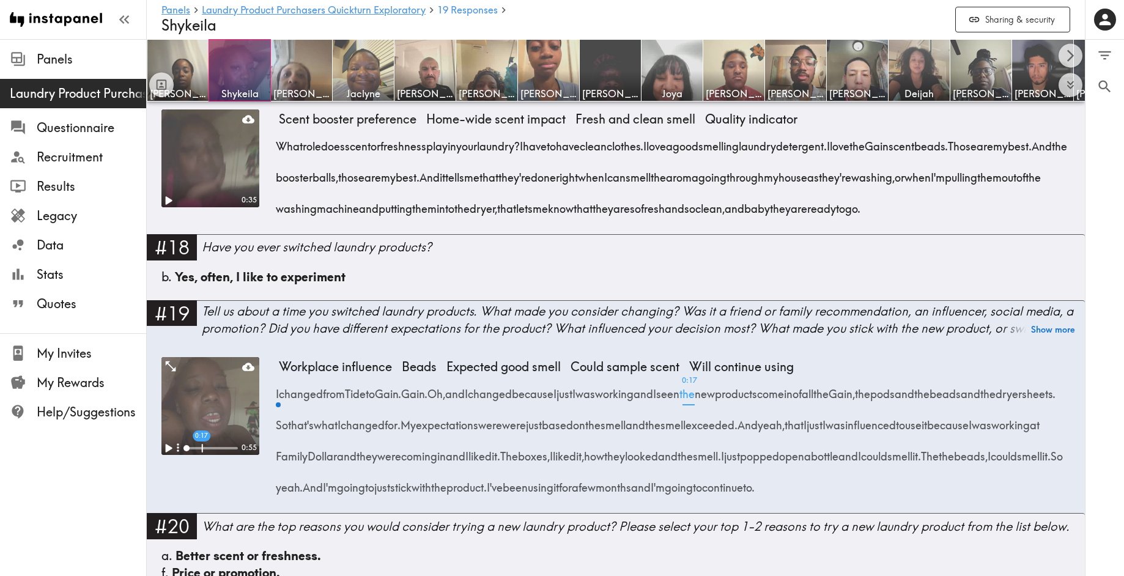
copy span "And it tells me that they're done right when I can smell the aroma going throug…"
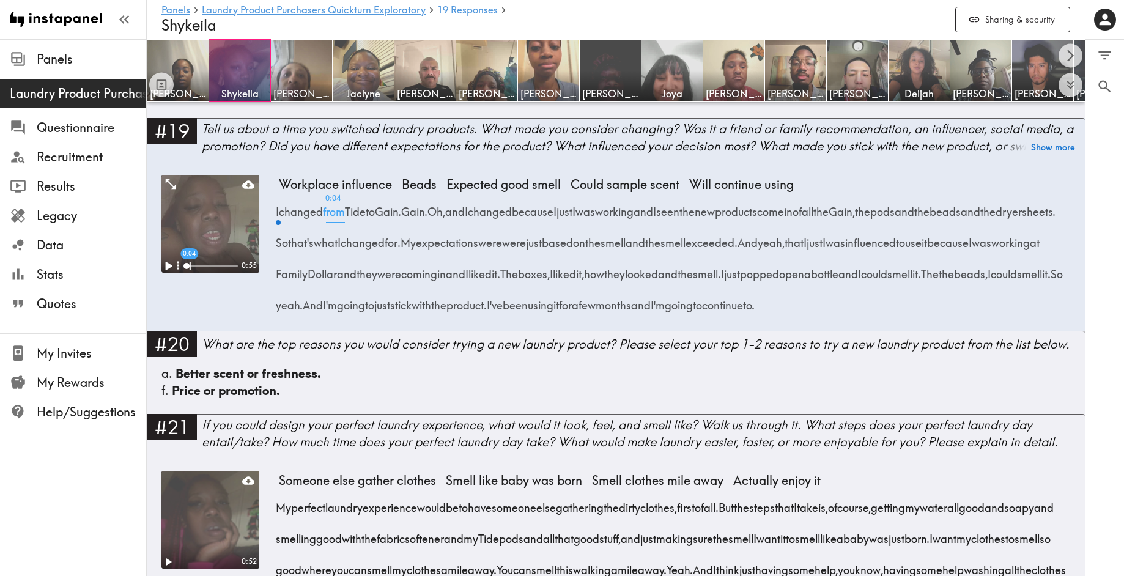
scroll to position [2361, 0]
click at [166, 270] on icon "Play" at bounding box center [169, 265] width 7 height 9
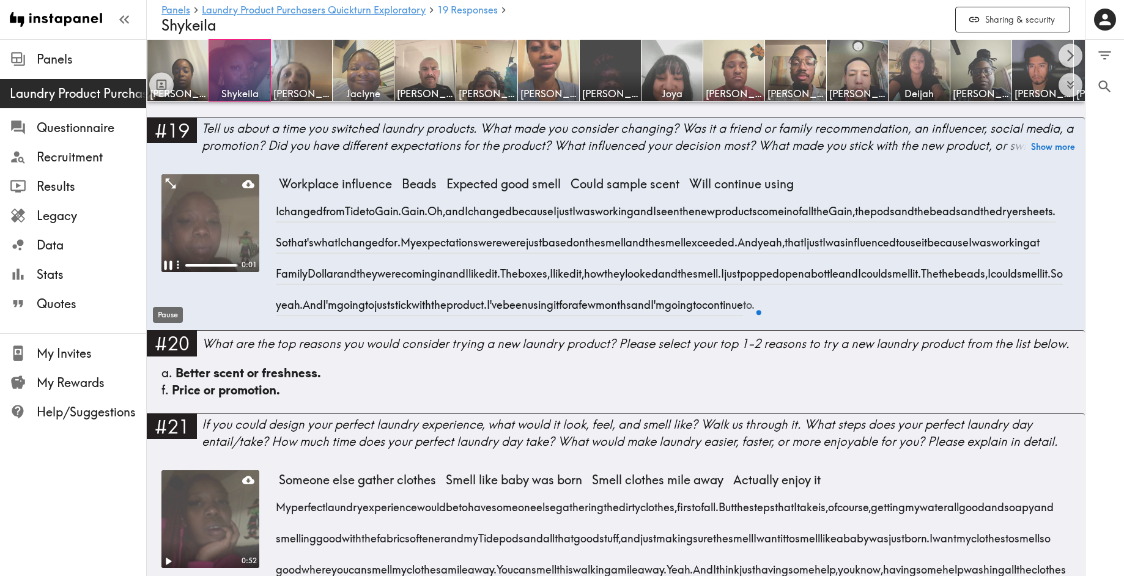
click at [166, 273] on icon "Pause" at bounding box center [168, 265] width 16 height 16
drag, startPoint x: 527, startPoint y: 275, endPoint x: 564, endPoint y: 295, distance: 41.9
click at [564, 295] on div "I changed from Tide to Gain. Gain. Oh, and I changed because I just I was worki…" at bounding box center [674, 253] width 791 height 125
drag, startPoint x: 492, startPoint y: 245, endPoint x: 432, endPoint y: 364, distance: 133.5
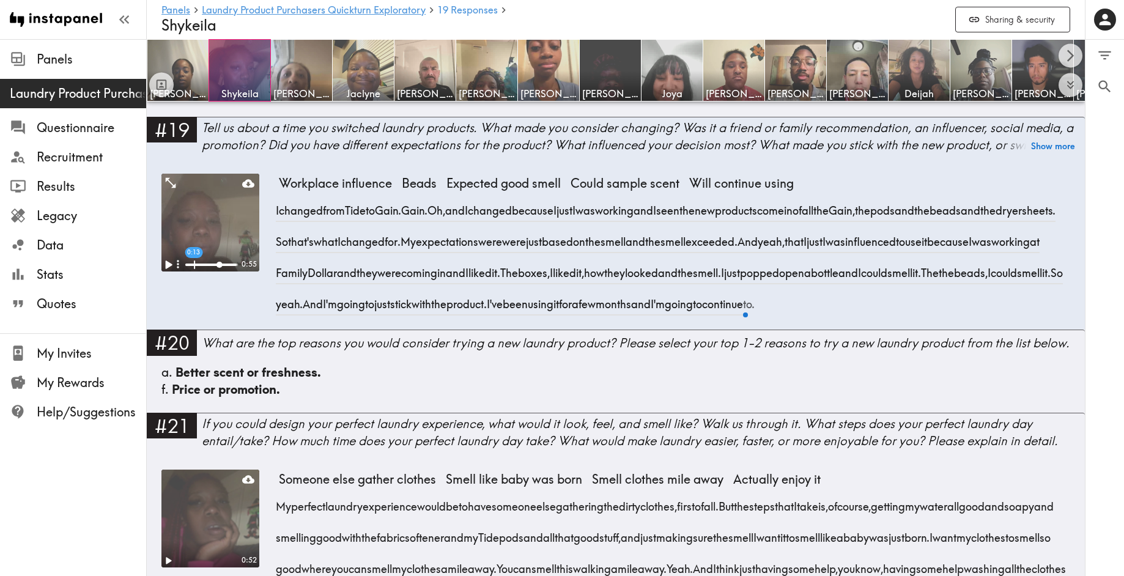
click at [432, 316] on div "I changed from Tide to Gain. Gain. Oh, and I changed because I just I was worki…" at bounding box center [674, 253] width 791 height 125
copy div "I changed because I just I was working and I seen the new products come in of a…"
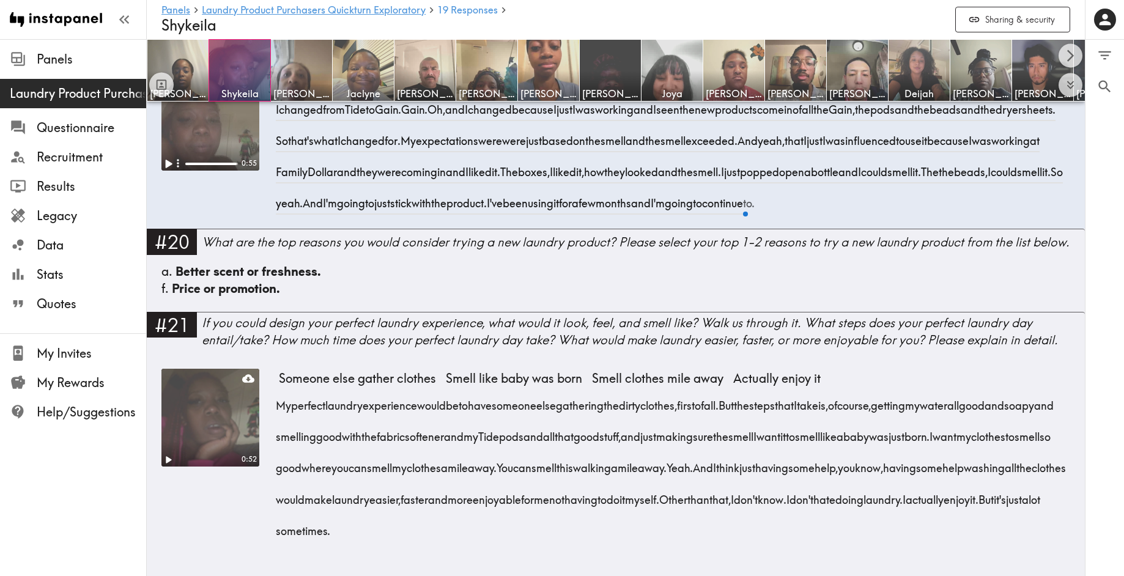
scroll to position [2525, 0]
click at [187, 62] on img at bounding box center [178, 71] width 64 height 64
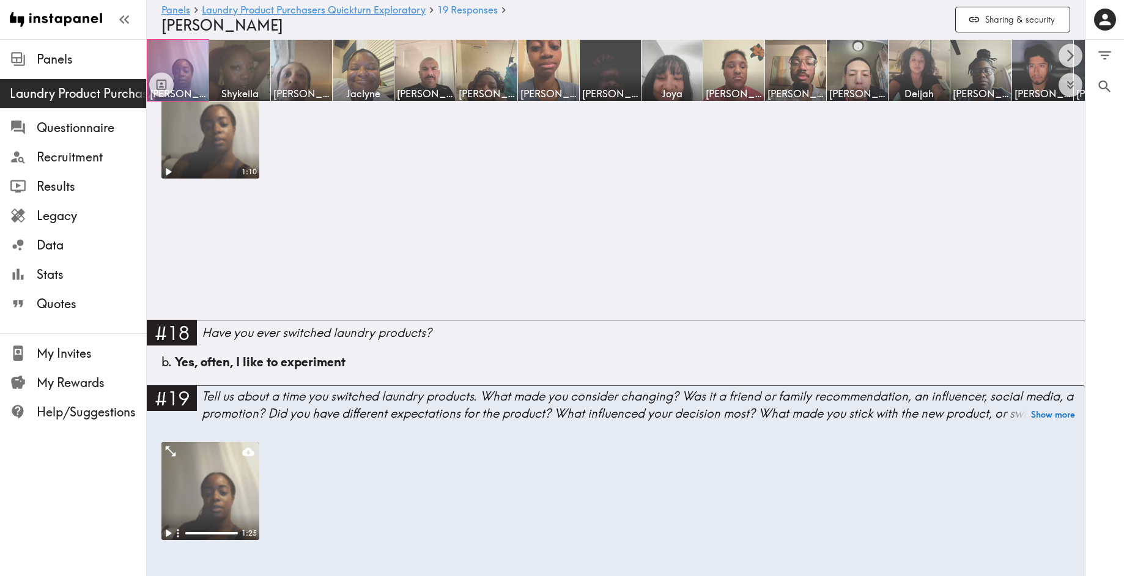
scroll to position [2786, 0]
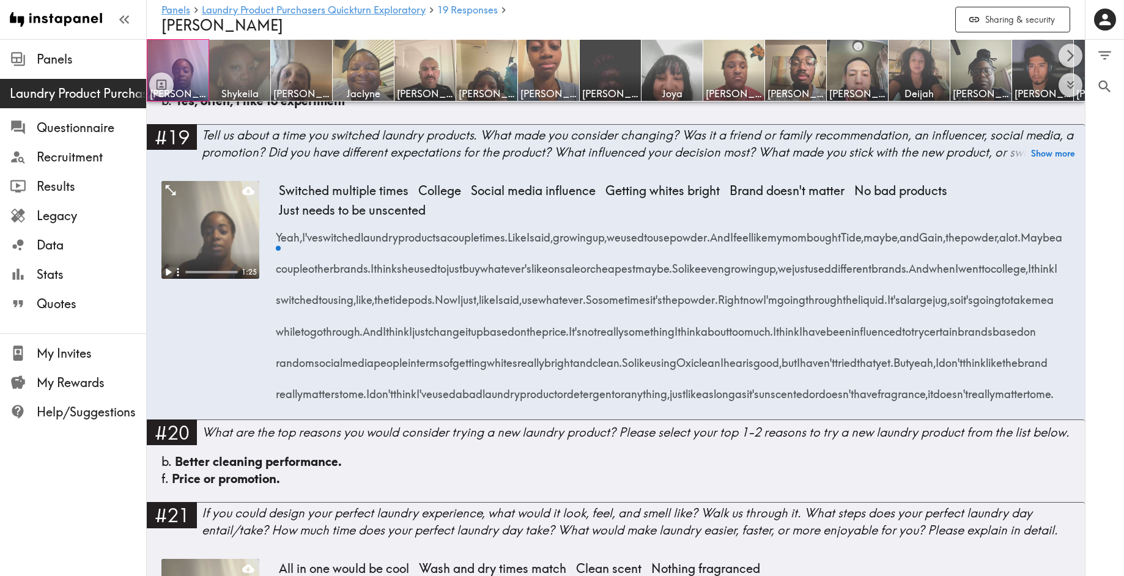
click at [250, 84] on img at bounding box center [240, 71] width 64 height 64
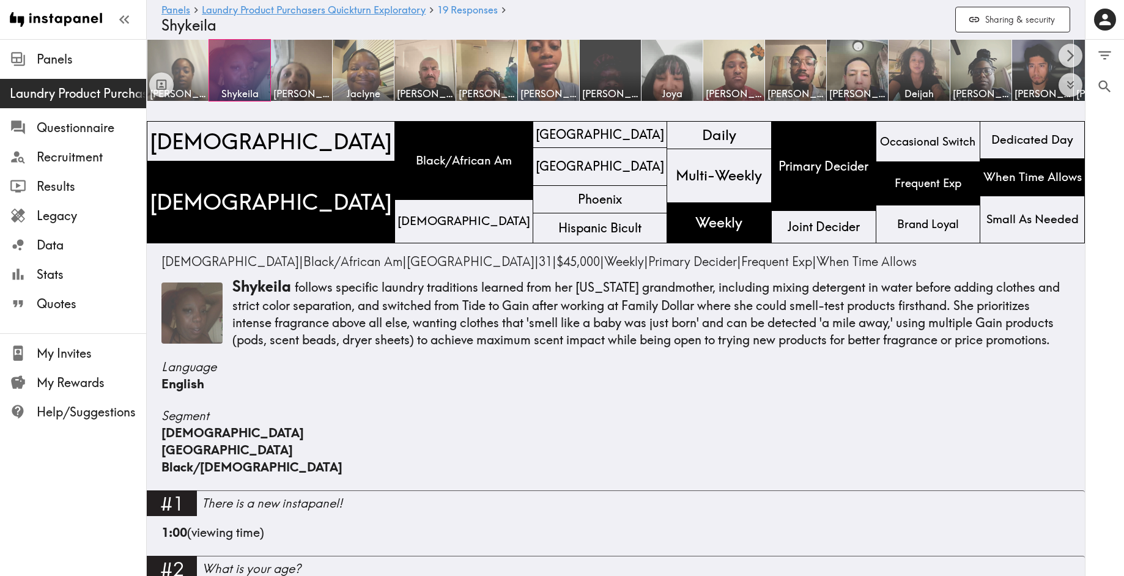
click at [180, 70] on img at bounding box center [178, 71] width 64 height 64
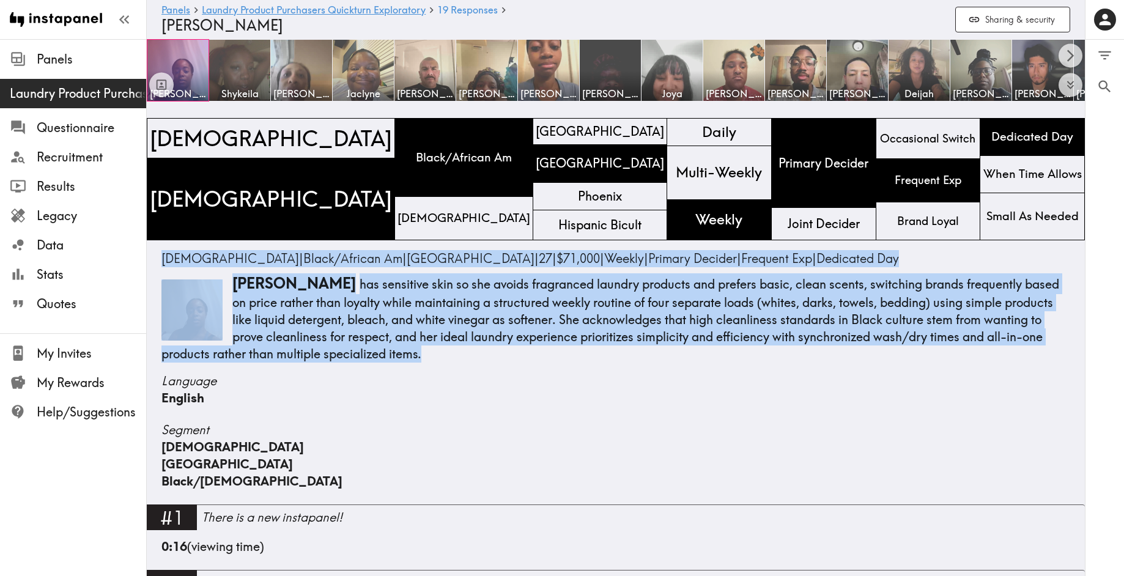
scroll to position [4, 0]
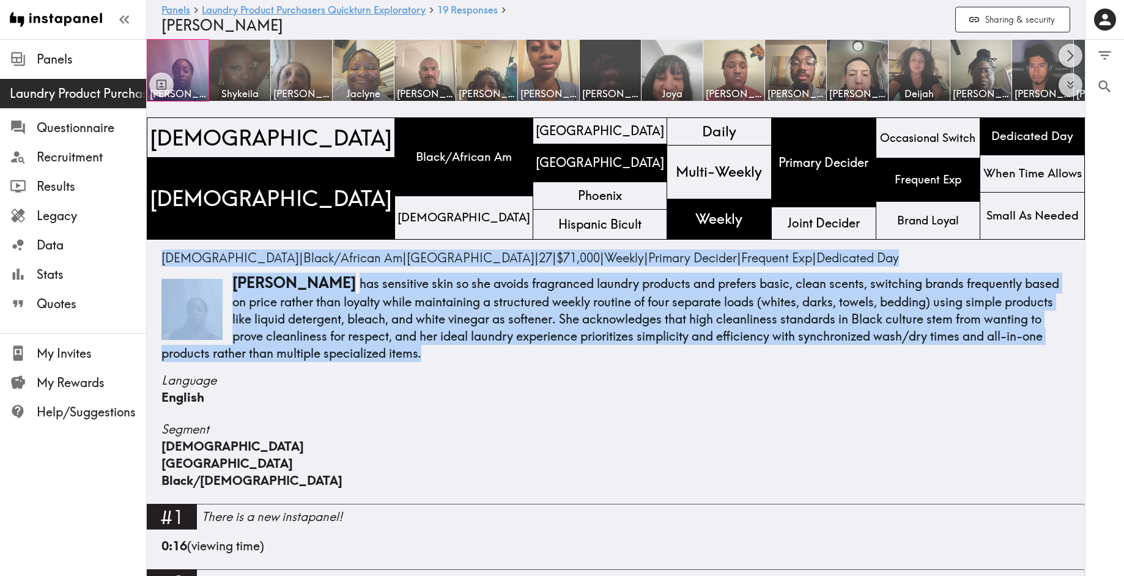
drag, startPoint x: 161, startPoint y: 260, endPoint x: 374, endPoint y: 359, distance: 234.7
click at [374, 359] on div "[DEMOGRAPHIC_DATA] | Black/African Am | [GEOGRAPHIC_DATA] | 27 | $71,000 | Week…" at bounding box center [615, 305] width 909 height 113
copy div "[DEMOGRAPHIC_DATA] | Black/African Am | [GEOGRAPHIC_DATA] | 27 | $71,000 | Week…"
click at [249, 72] on img at bounding box center [240, 71] width 64 height 64
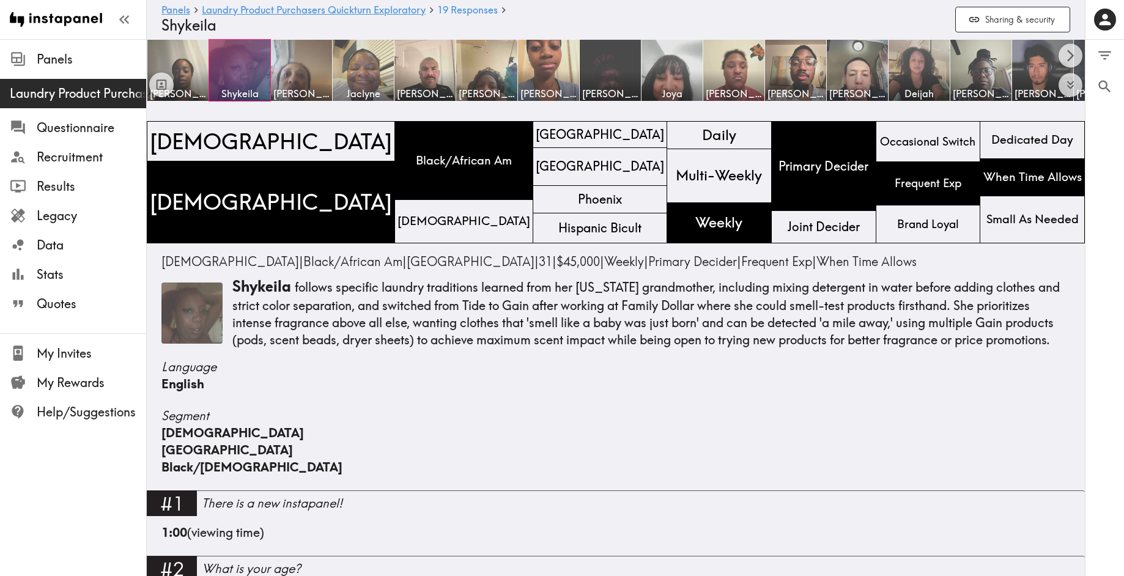
click at [284, 331] on p "[PERSON_NAME] follows specific laundry traditions learned from her [US_STATE] g…" at bounding box center [615, 312] width 909 height 72
drag, startPoint x: 1066, startPoint y: 344, endPoint x: 148, endPoint y: 267, distance: 921.1
copy div "[DEMOGRAPHIC_DATA] | Black/African Am | [GEOGRAPHIC_DATA] | 31 | $45,000 | Week…"
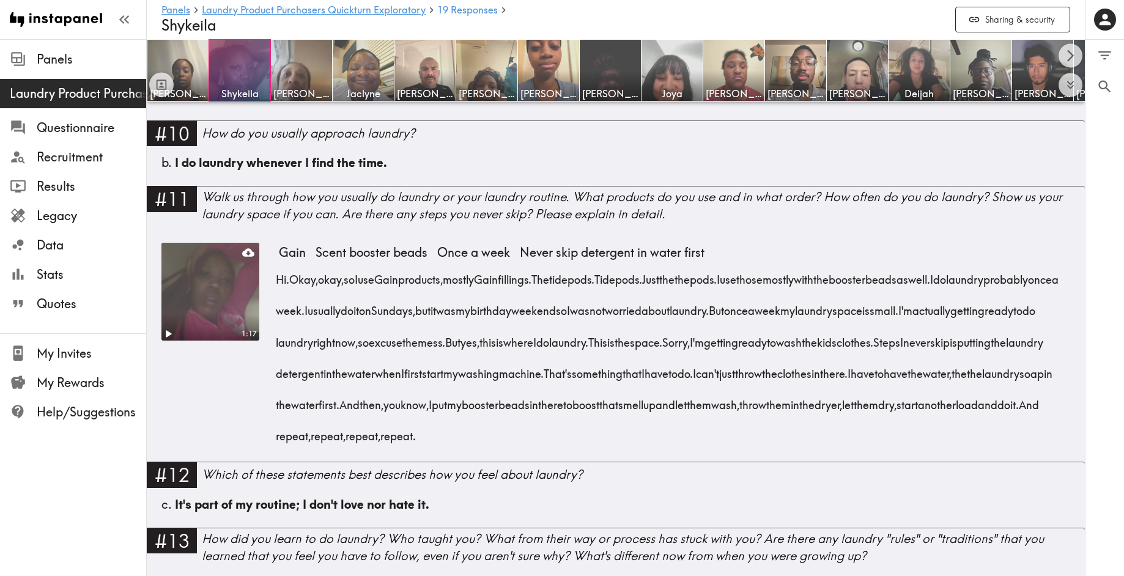
scroll to position [1084, 0]
click at [176, 59] on img at bounding box center [178, 71] width 64 height 64
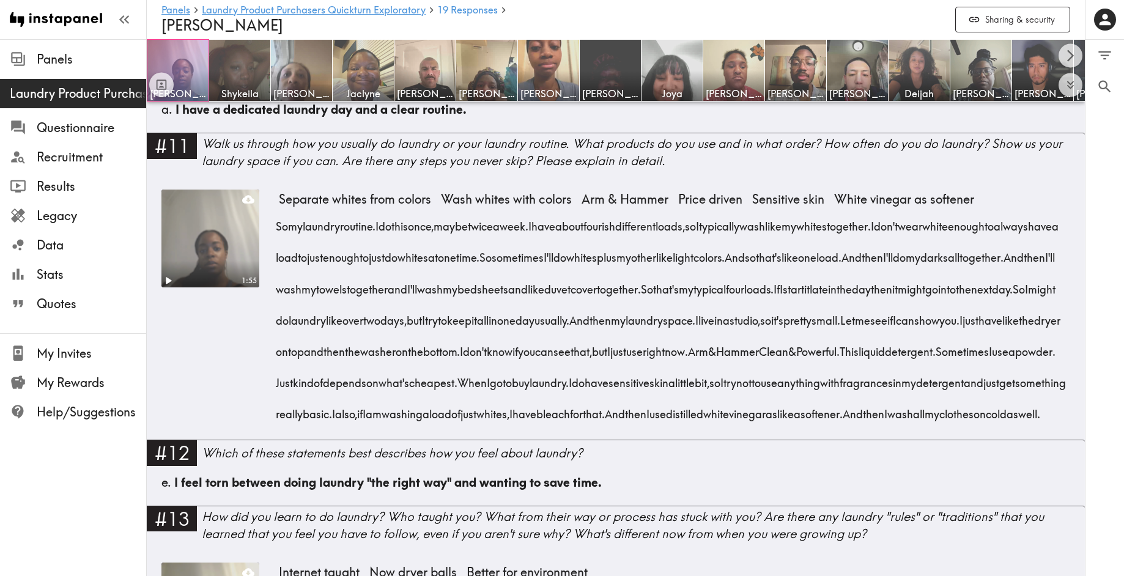
scroll to position [1155, 0]
drag, startPoint x: 171, startPoint y: 276, endPoint x: 168, endPoint y: 286, distance: 9.9
click at [171, 276] on icon "Play" at bounding box center [167, 279] width 13 height 13
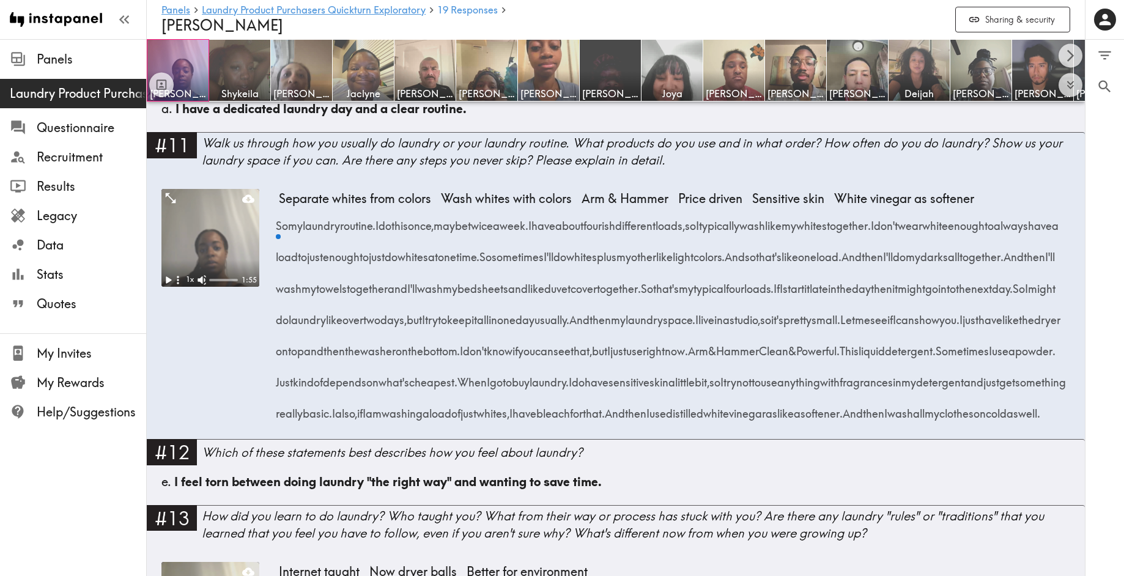
click at [172, 281] on icon "button" at bounding box center [178, 280] width 13 height 13
click at [171, 278] on icon "Play" at bounding box center [168, 280] width 16 height 16
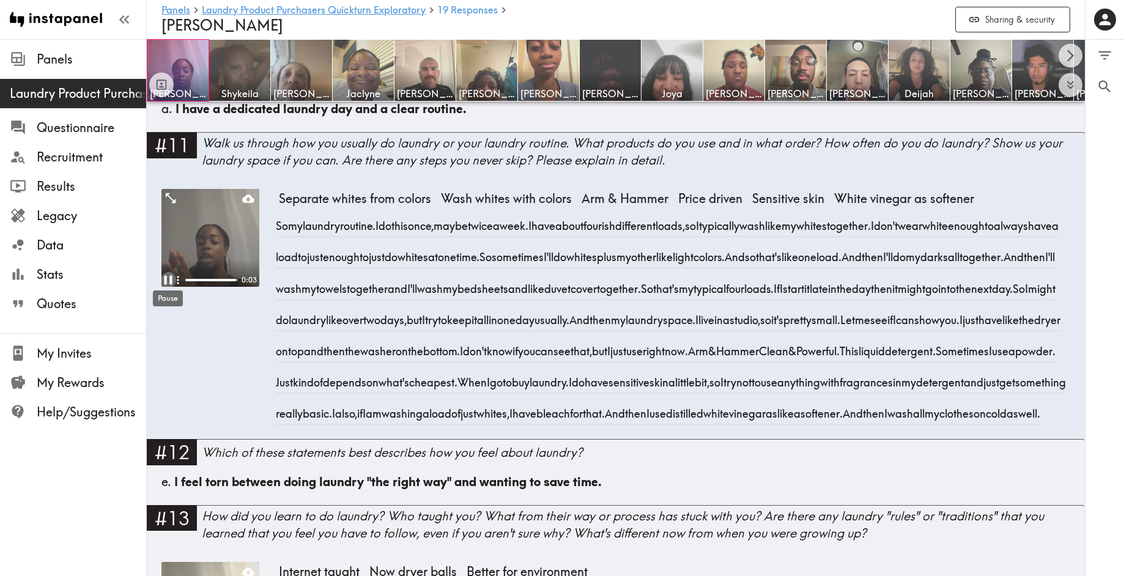
click at [167, 280] on icon "Pause" at bounding box center [168, 280] width 16 height 16
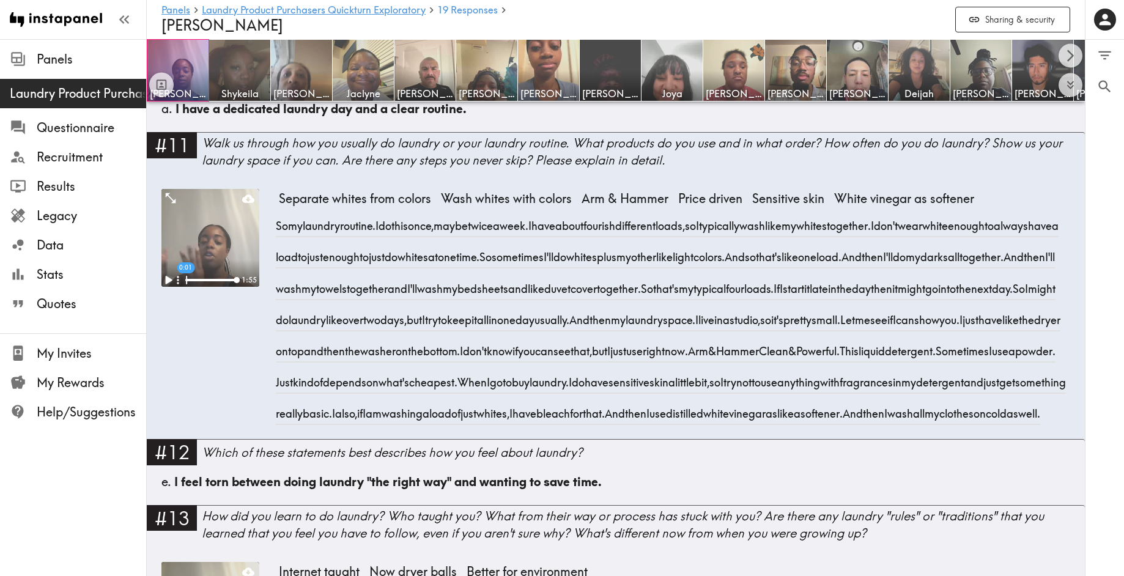
drag, startPoint x: 276, startPoint y: 227, endPoint x: 346, endPoint y: 486, distance: 267.7
click at [346, 425] on div "So my laundry routine. I do this once, maybe twice a week. I have about four is…" at bounding box center [674, 315] width 791 height 219
copy div "So my laundry routine. I do this once, maybe twice a week. I have about four is…"
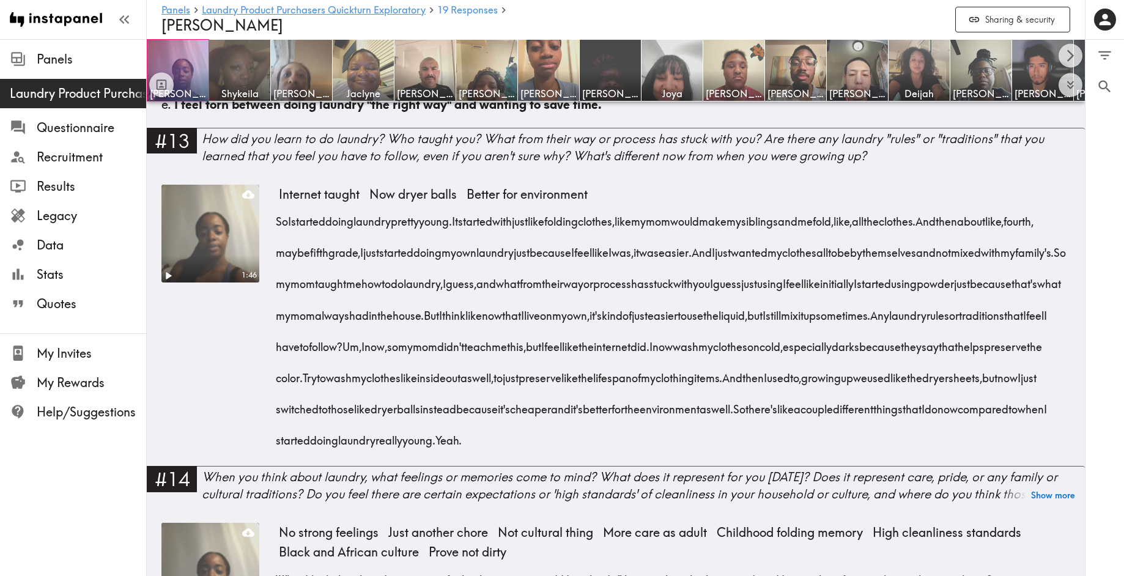
scroll to position [1532, 0]
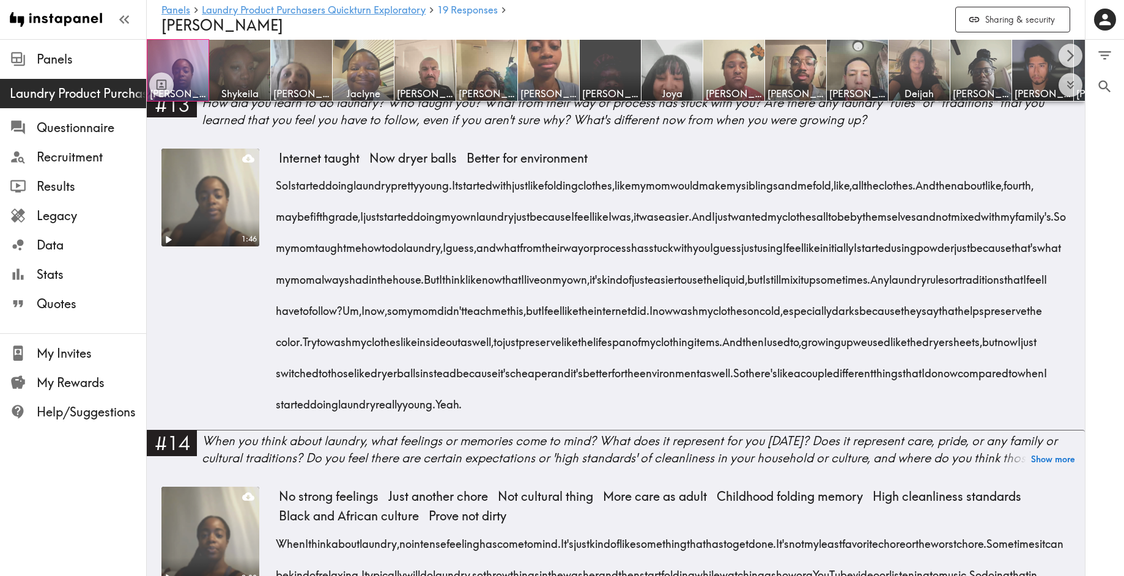
scroll to position [1569, 0]
click at [476, 259] on span "0:27 guess," at bounding box center [461, 242] width 31 height 31
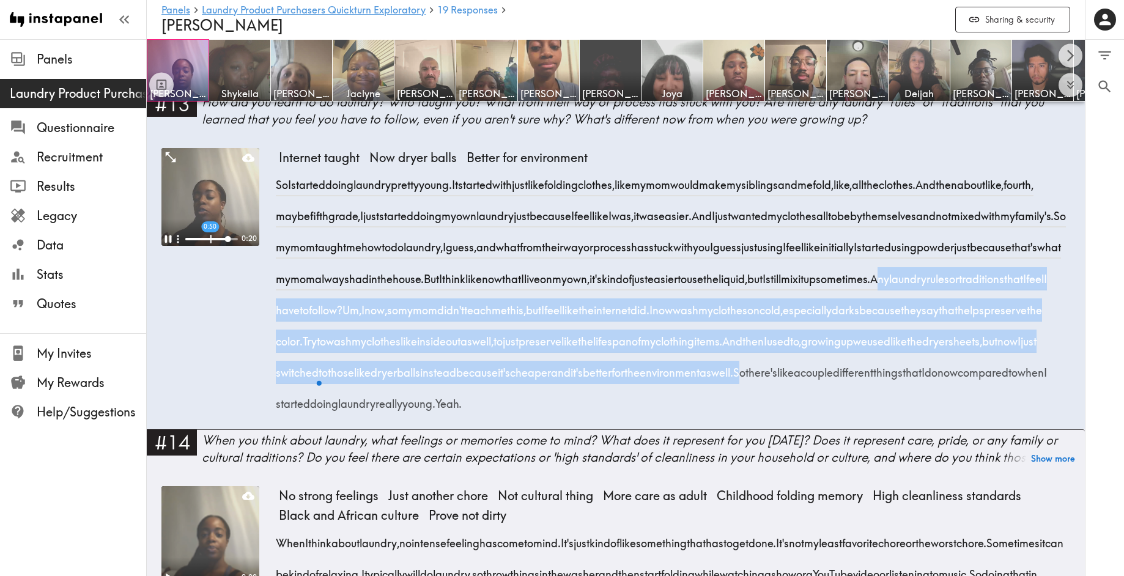
drag, startPoint x: 539, startPoint y: 370, endPoint x: 652, endPoint y: 468, distance: 150.0
click at [652, 416] on div "So I started doing laundry pretty young. It started with just like folding clot…" at bounding box center [674, 290] width 791 height 251
copy div "Any laundry rules or traditions that I feel I have to follow? Um, I now, so my …"
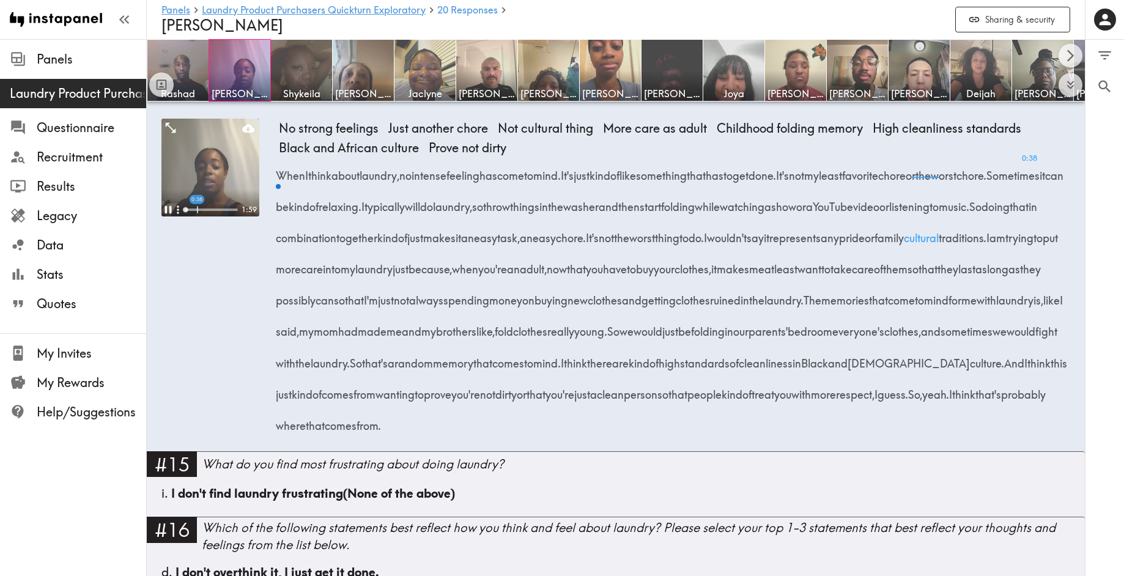
scroll to position [1937, 0]
click at [169, 305] on div "Pause" at bounding box center [168, 318] width 32 height 26
click at [167, 214] on icon "Play" at bounding box center [169, 209] width 7 height 9
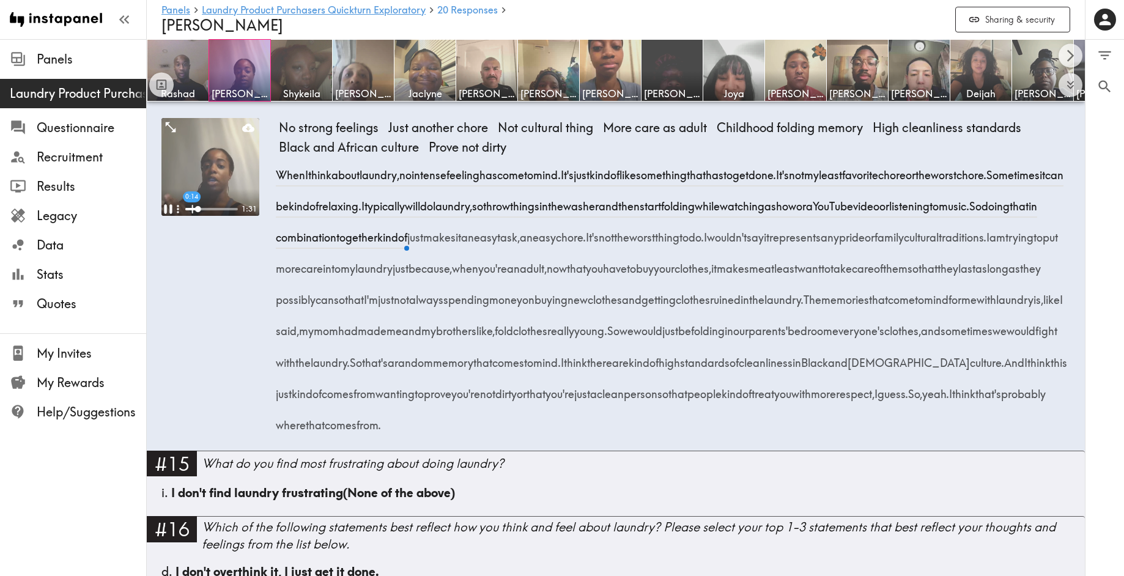
drag, startPoint x: 494, startPoint y: 301, endPoint x: 835, endPoint y: 331, distance: 341.9
click at [835, 331] on div "When I think about laundry , no intense feeling has come to mind. It's just kin…" at bounding box center [674, 296] width 791 height 282
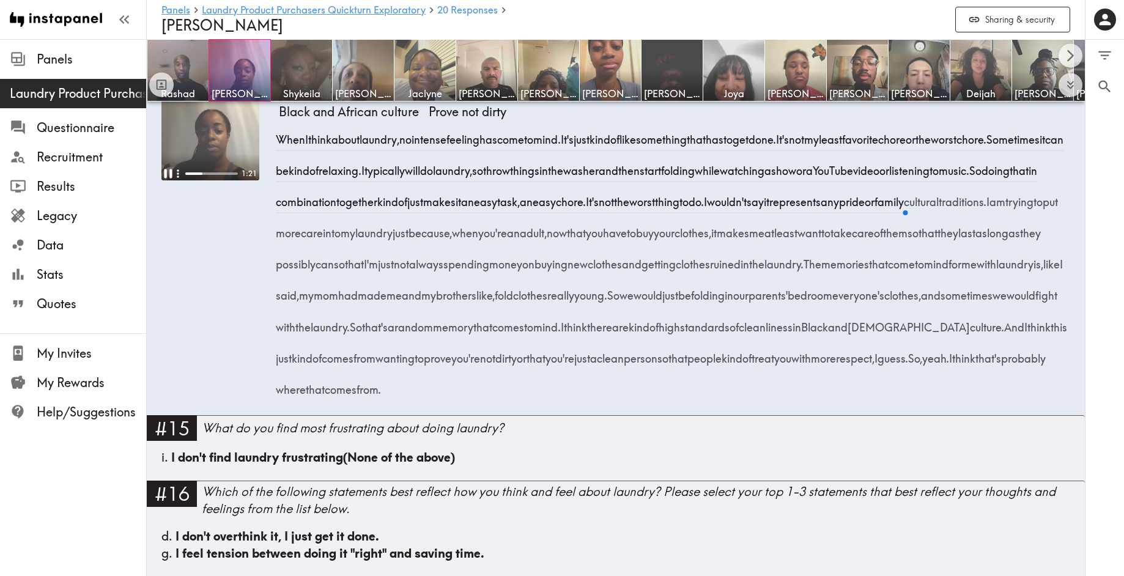
scroll to position [1977, 0]
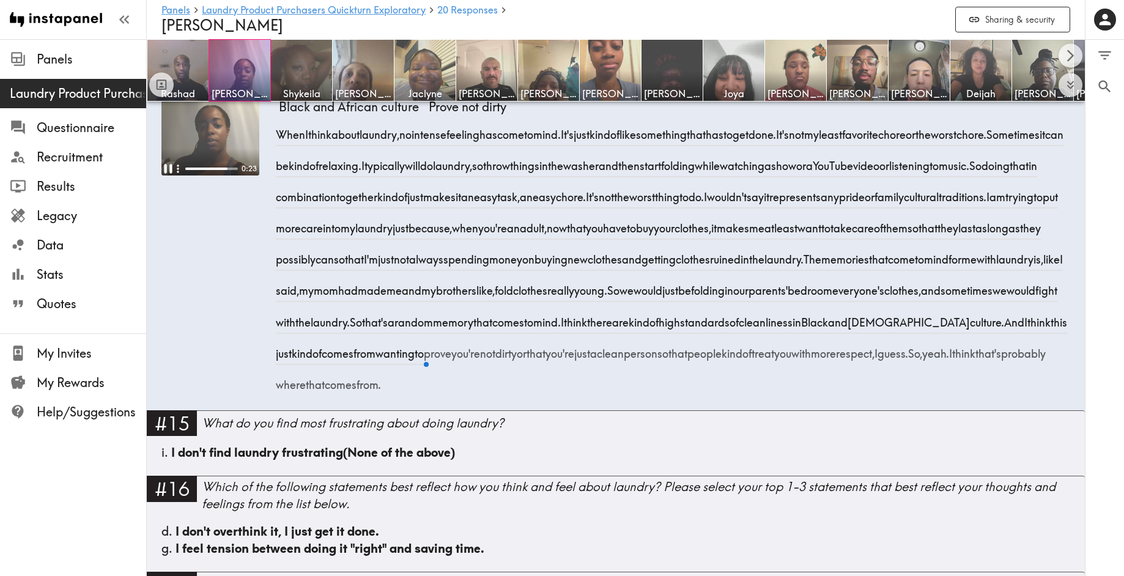
drag, startPoint x: 460, startPoint y: 448, endPoint x: 835, endPoint y: 504, distance: 379.1
click at [835, 396] on div "When I think about laundry , no intense feeling has come to mind. It's just kin…" at bounding box center [674, 255] width 791 height 282
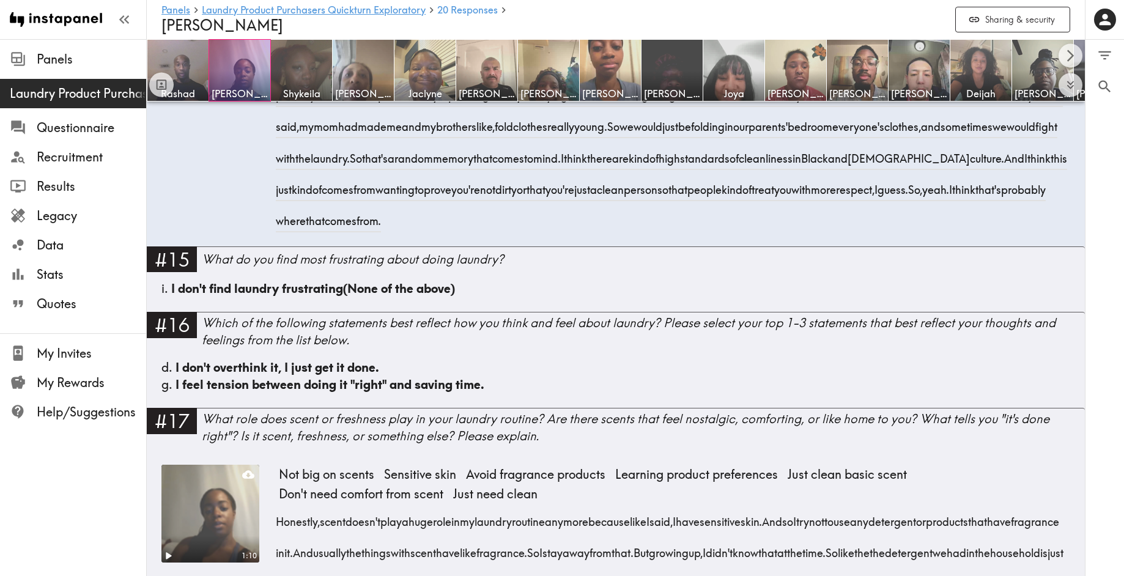
scroll to position [2093, 0]
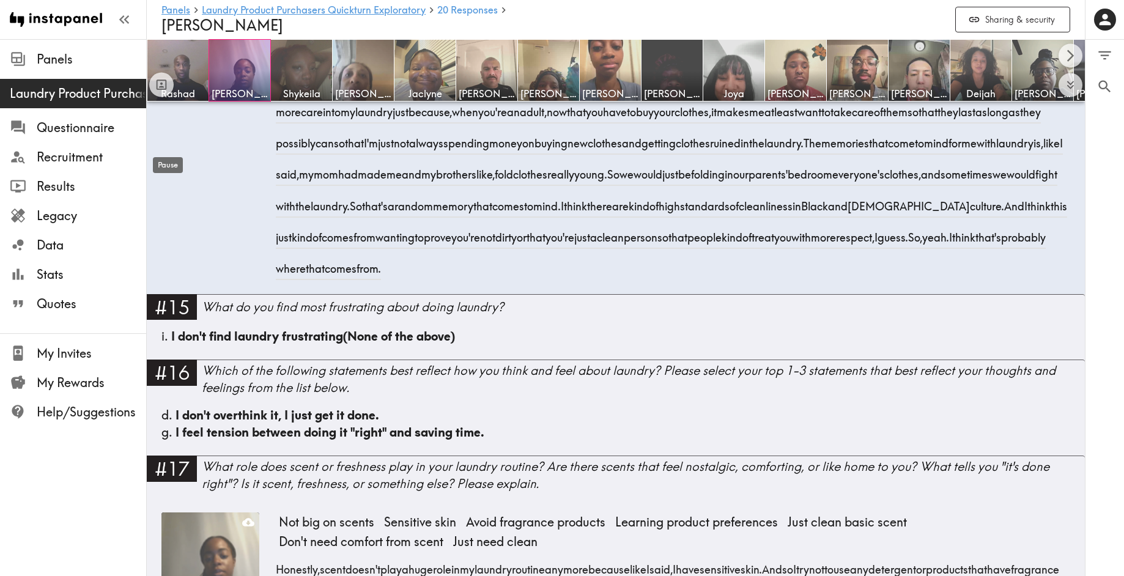
drag, startPoint x: 757, startPoint y: 447, endPoint x: 167, endPoint y: 151, distance: 660.2
click at [167, 151] on div "Pause" at bounding box center [168, 162] width 32 height 26
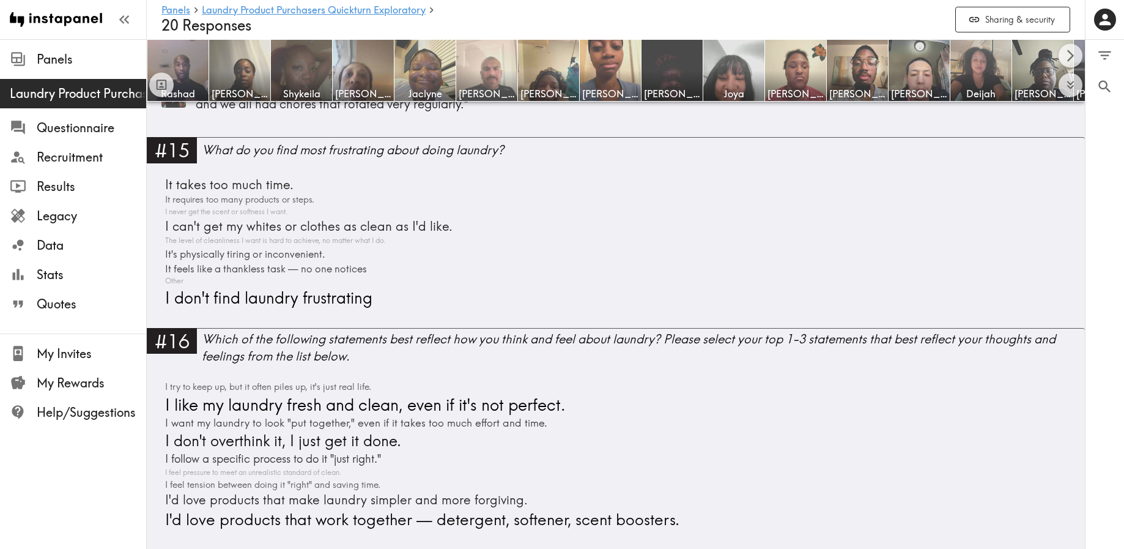
scroll to position [4180, 0]
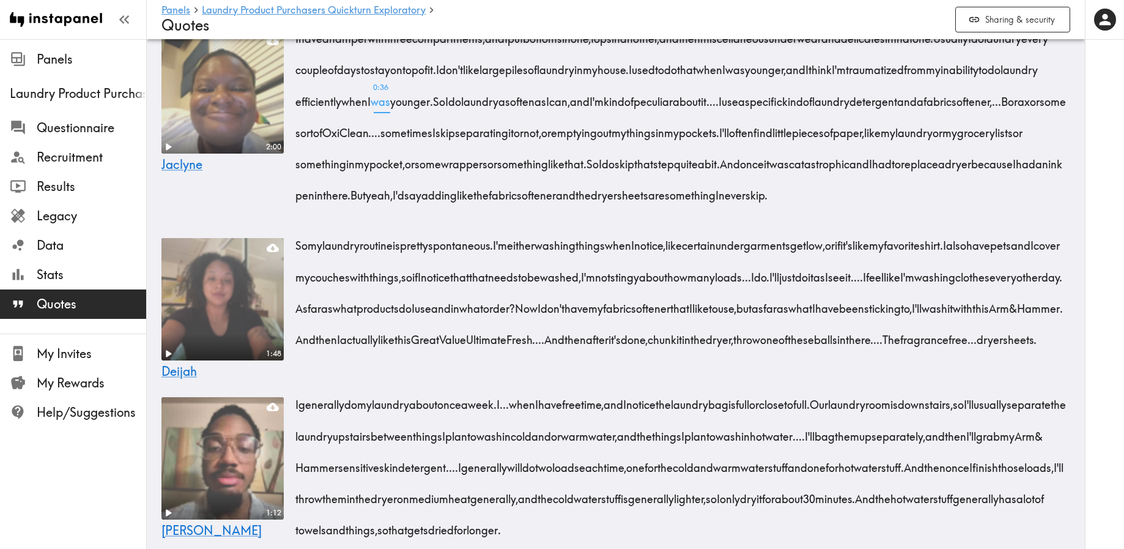
scroll to position [250, 0]
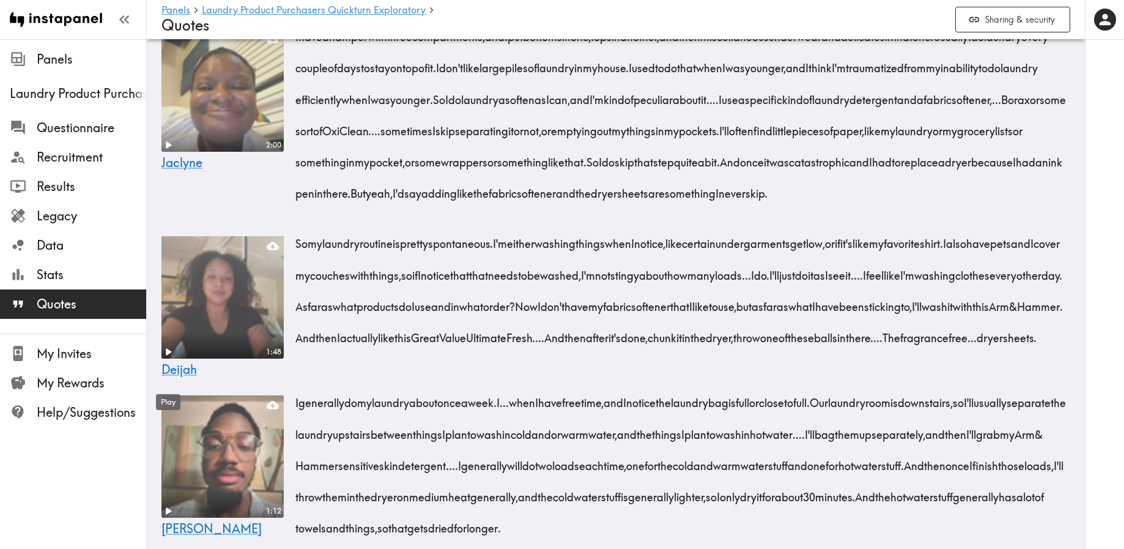
click at [170, 385] on div "Play" at bounding box center [168, 398] width 27 height 26
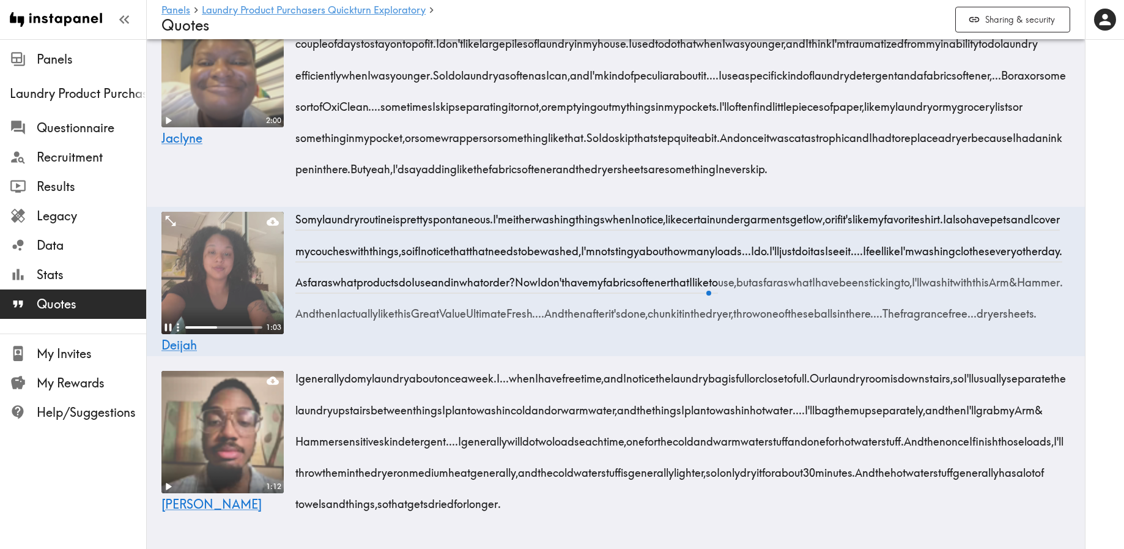
scroll to position [278, 0]
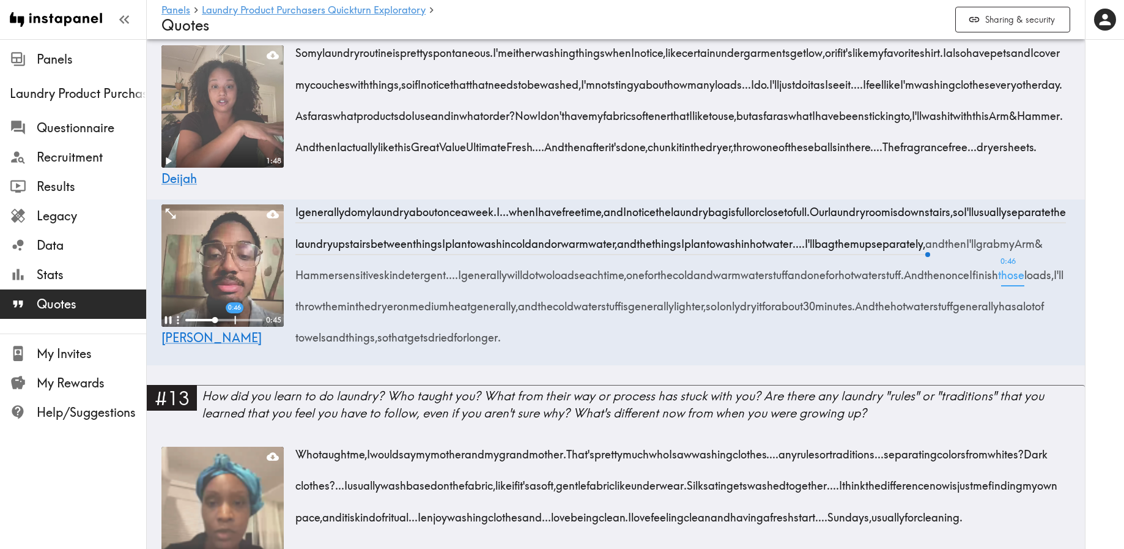
scroll to position [443, 0]
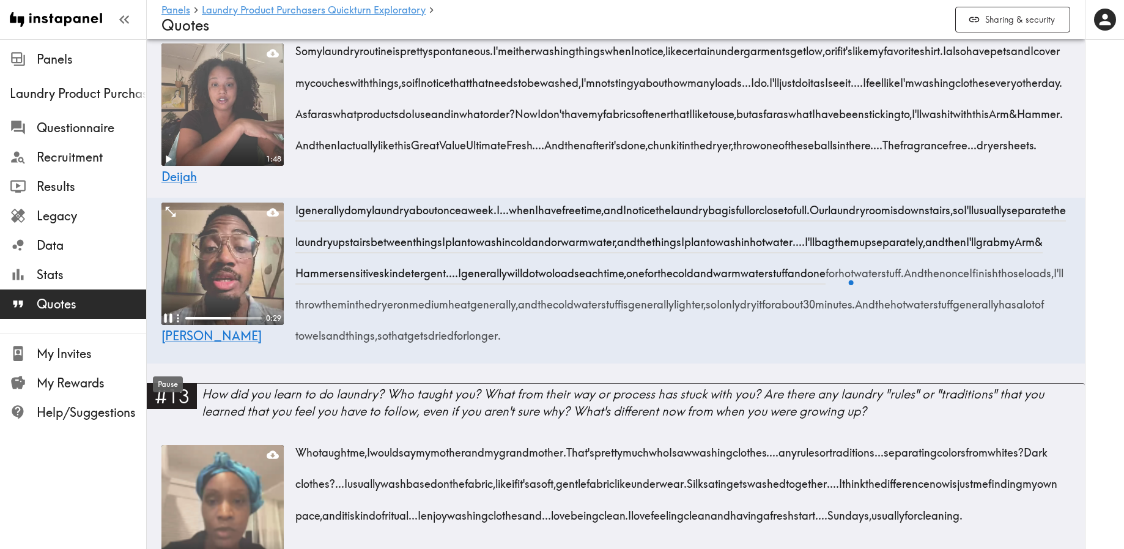
click at [166, 322] on icon "Pause" at bounding box center [168, 317] width 8 height 9
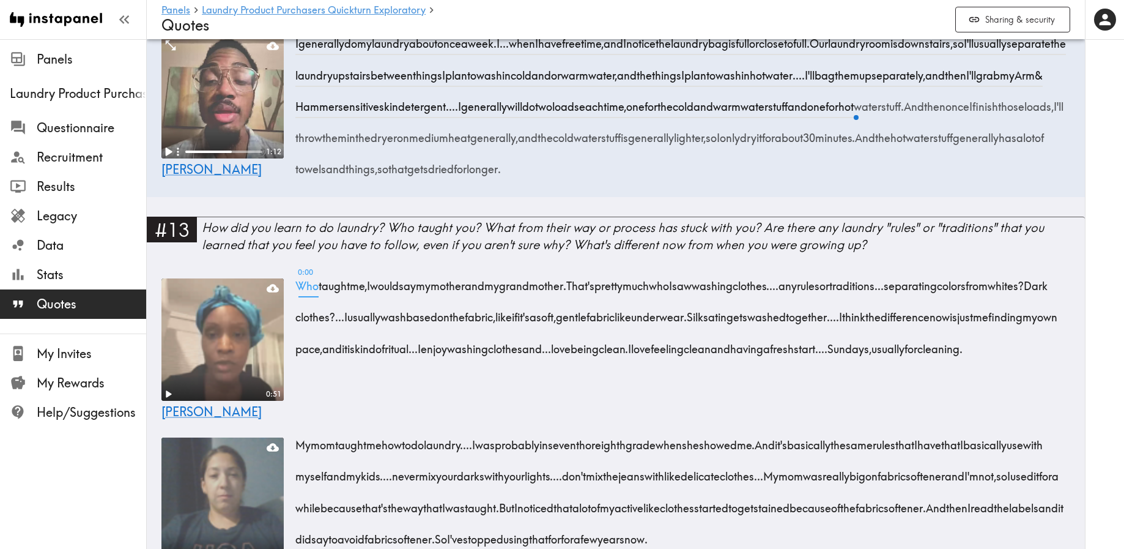
scroll to position [610, 0]
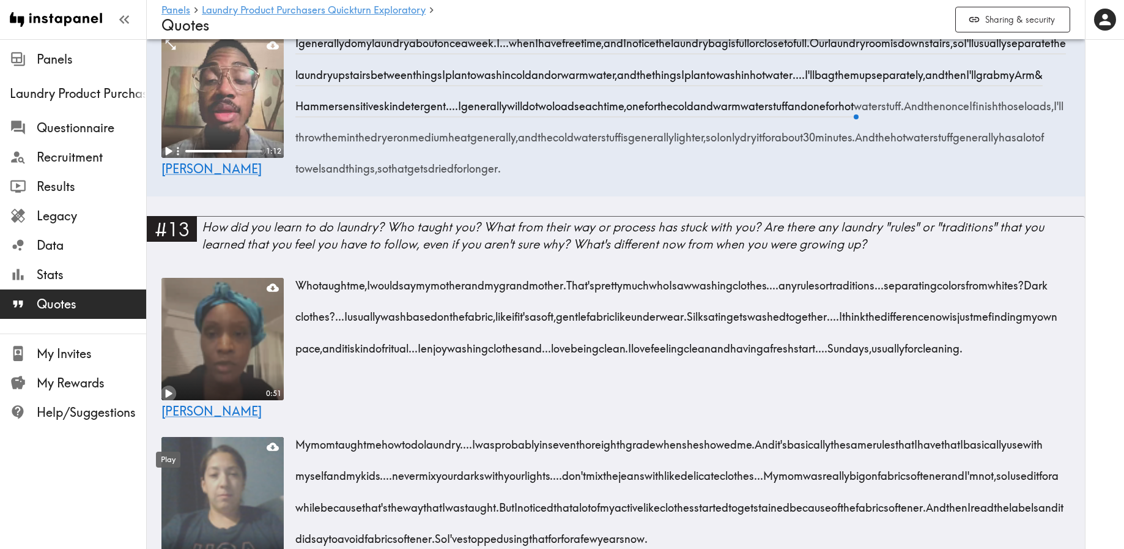
click at [168, 397] on icon "Play" at bounding box center [169, 393] width 7 height 9
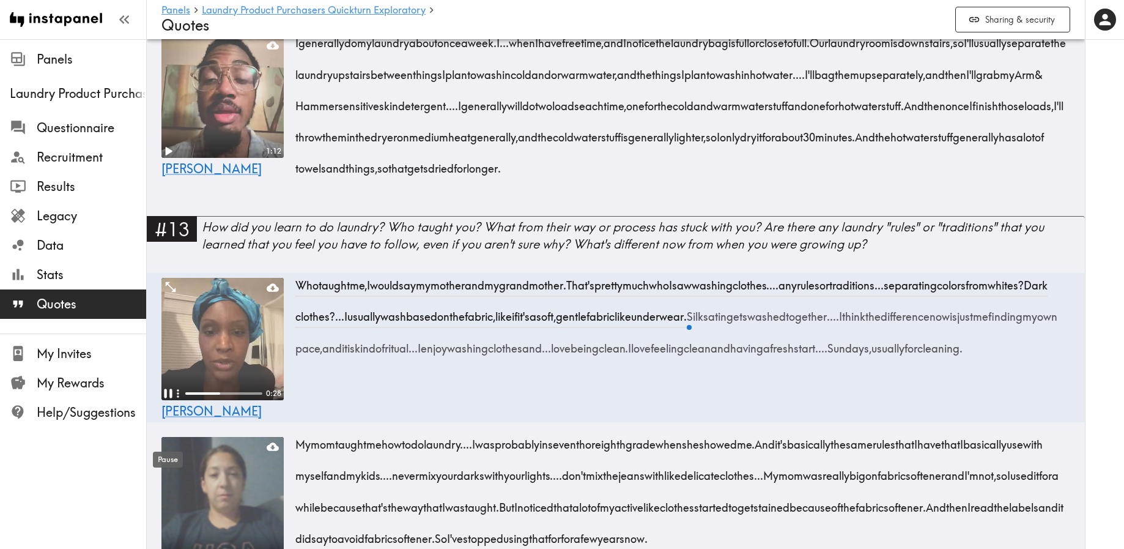
click at [168, 401] on icon "Pause" at bounding box center [168, 393] width 16 height 16
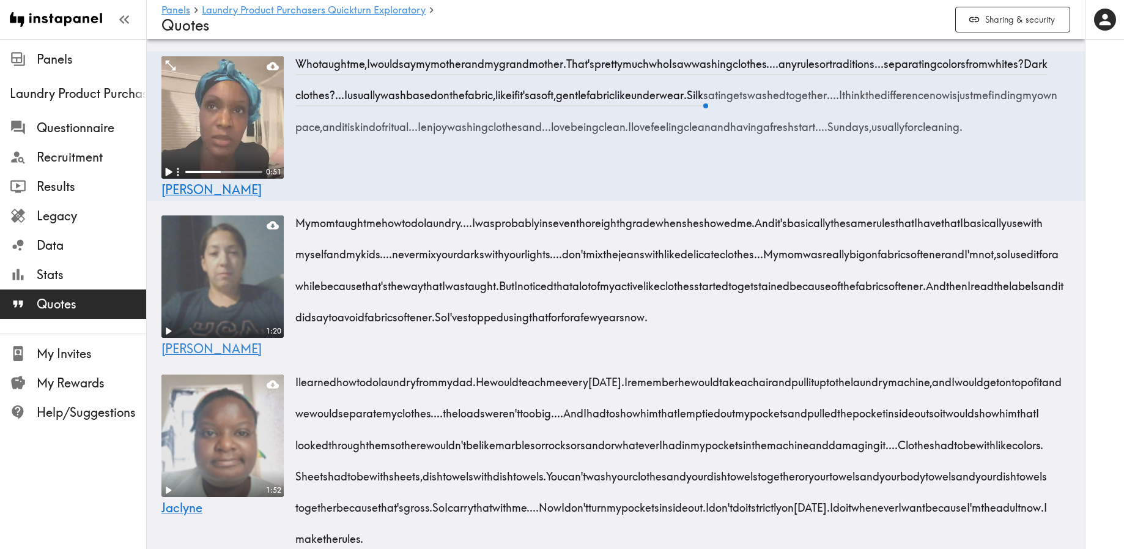
scroll to position [832, 0]
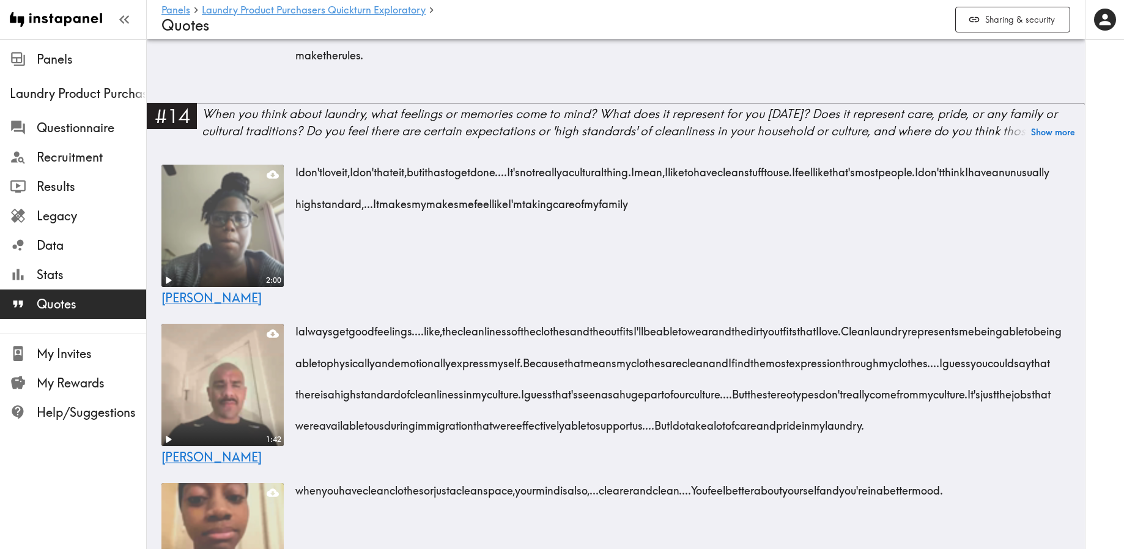
scroll to position [1315, 0]
click at [172, 330] on div "Play" at bounding box center [168, 343] width 27 height 26
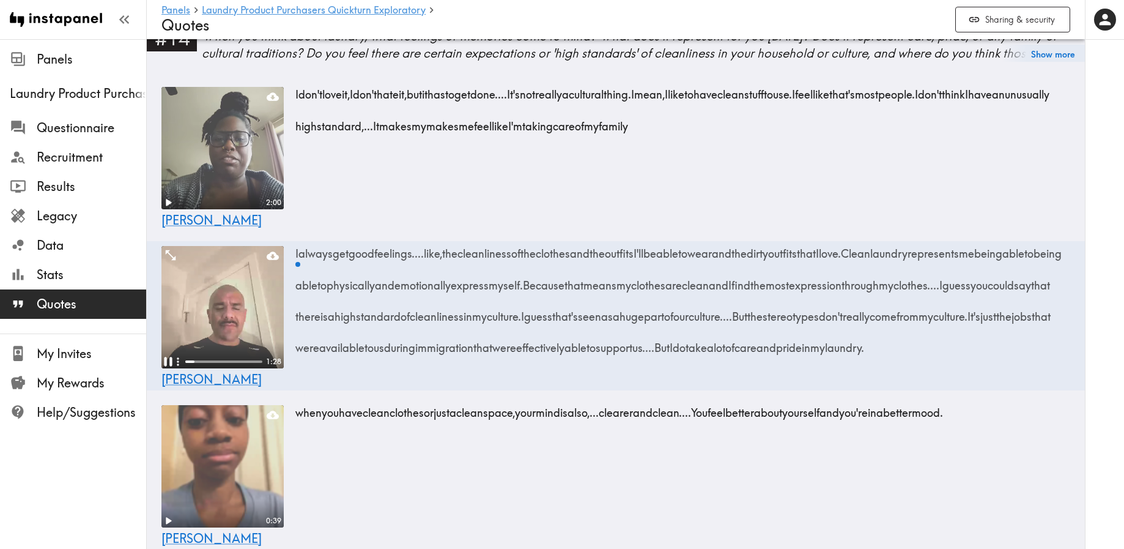
scroll to position [1393, 0]
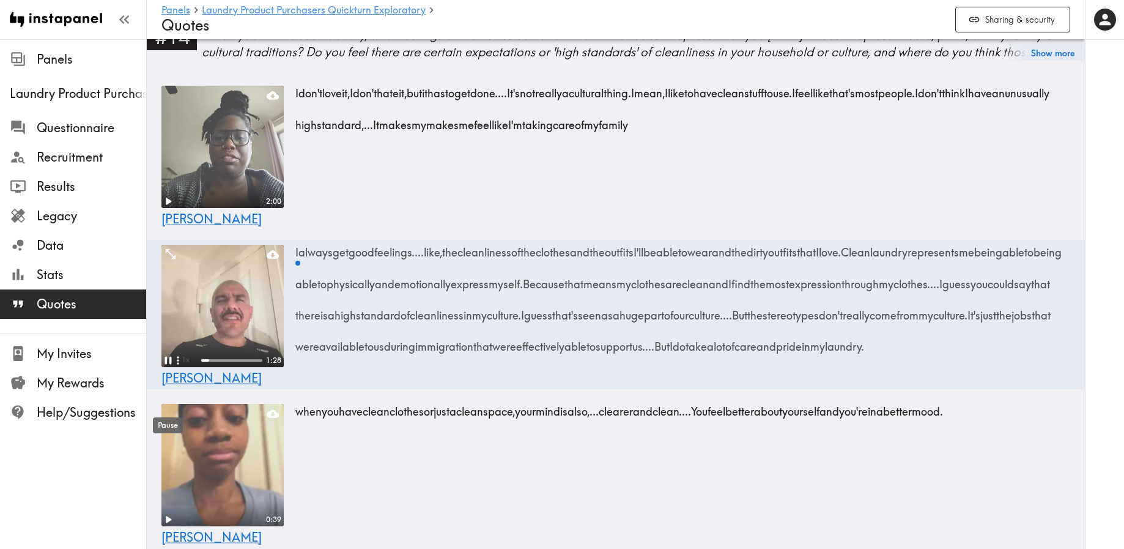
click at [169, 412] on div "Pause" at bounding box center [168, 421] width 32 height 26
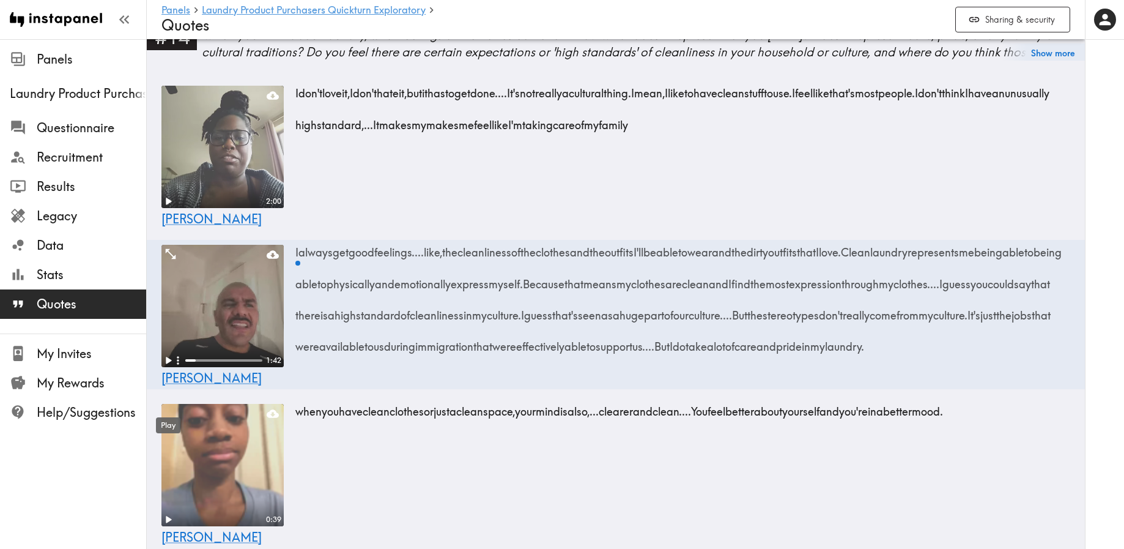
click at [171, 412] on div "Play" at bounding box center [168, 421] width 27 height 26
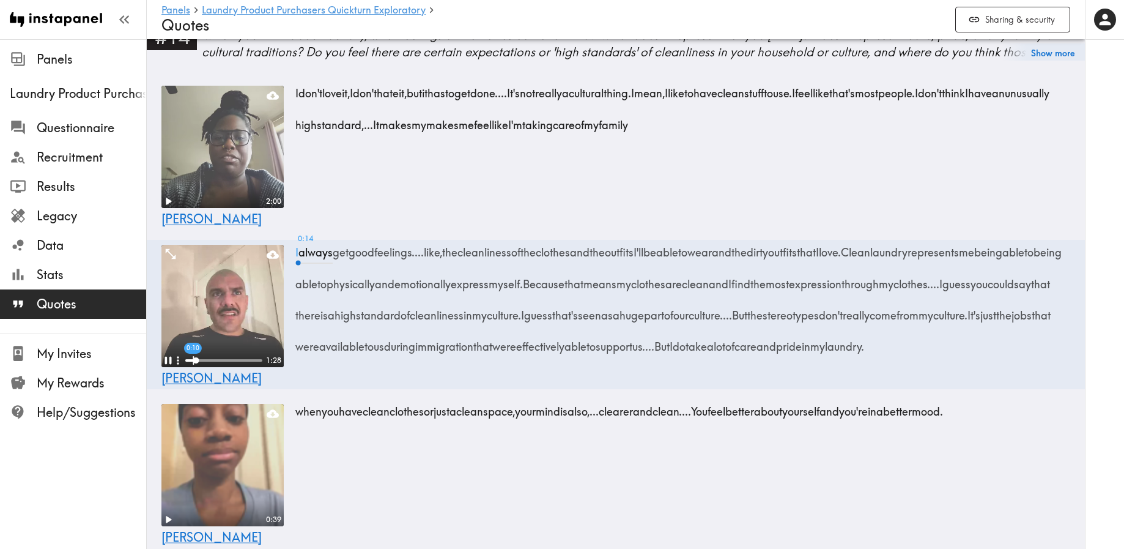
click at [193, 366] on div "0:10" at bounding box center [223, 360] width 77 height 12
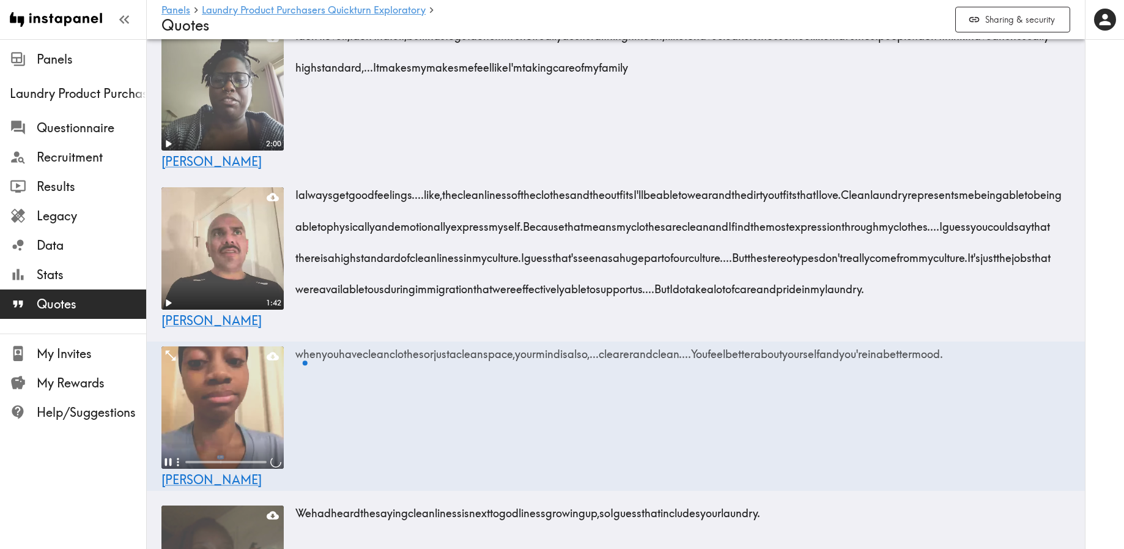
scroll to position [1457, 0]
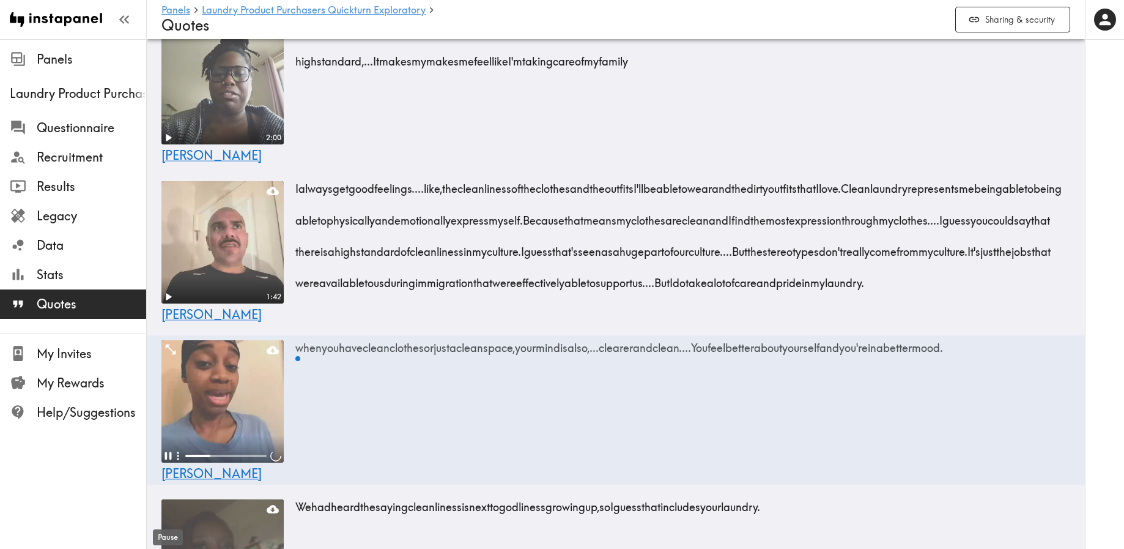
click at [169, 520] on div "Pause" at bounding box center [168, 533] width 32 height 26
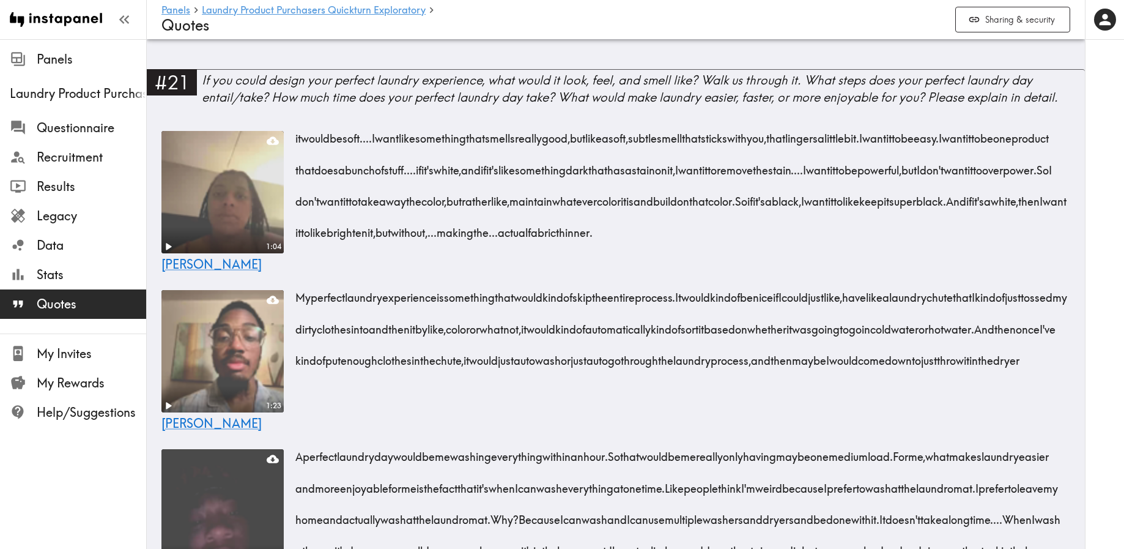
scroll to position [3220, 0]
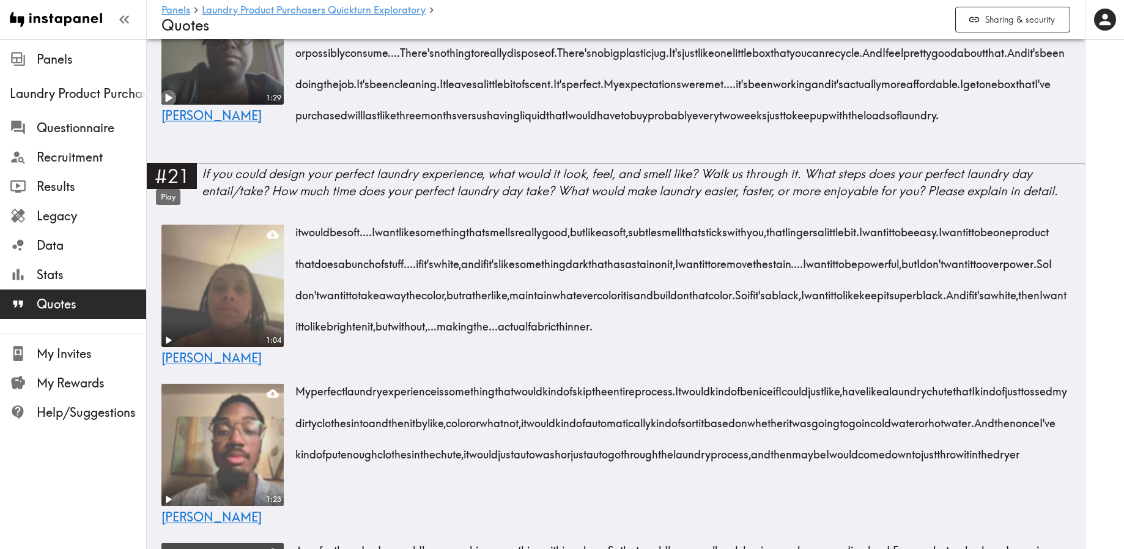
click at [170, 102] on icon "Play" at bounding box center [169, 98] width 7 height 9
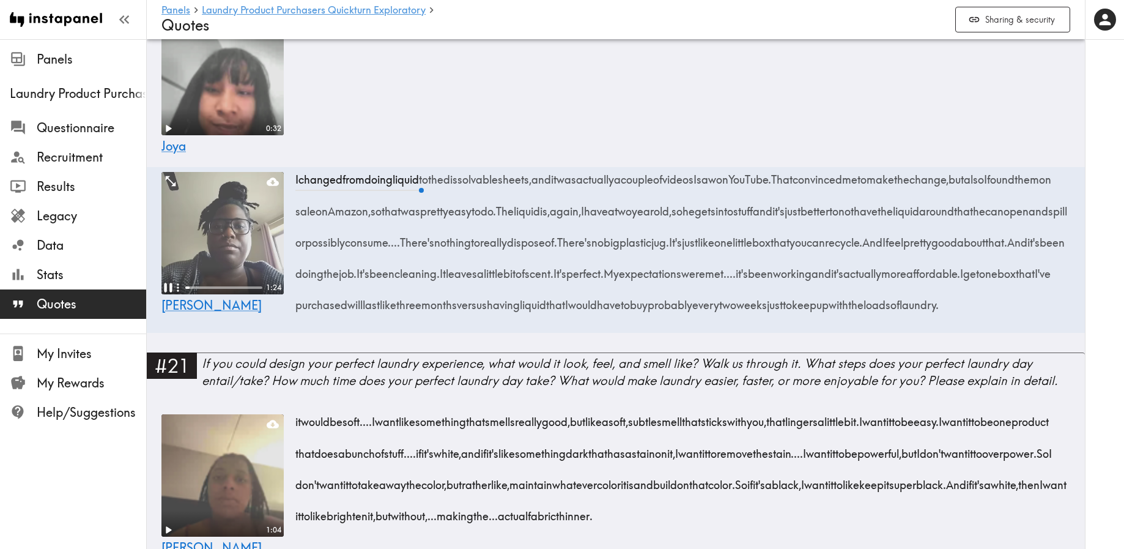
scroll to position [3031, 0]
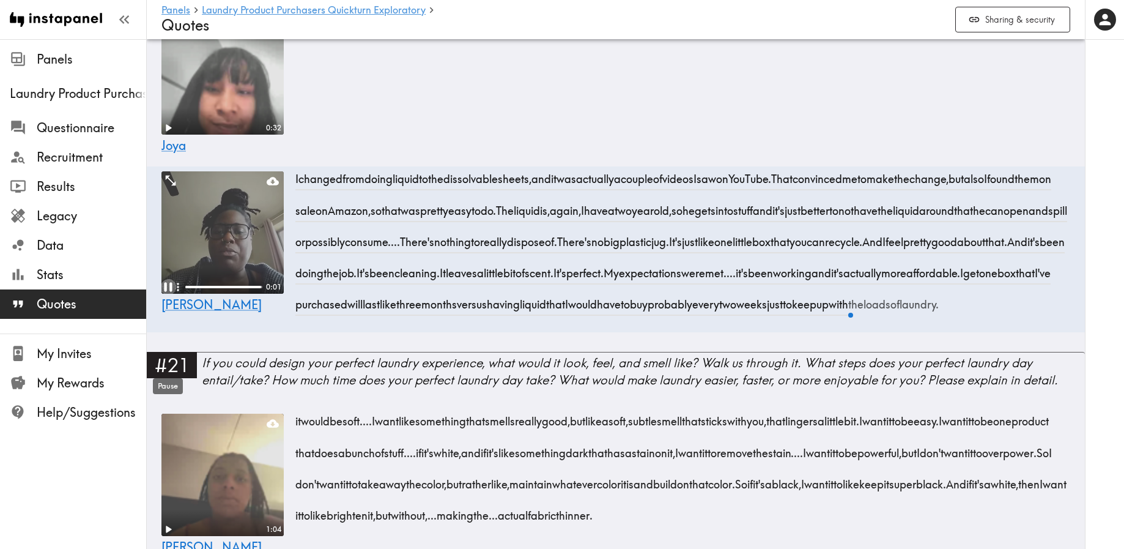
click at [167, 295] on icon "Pause" at bounding box center [168, 287] width 16 height 16
